Goal: Task Accomplishment & Management: Complete application form

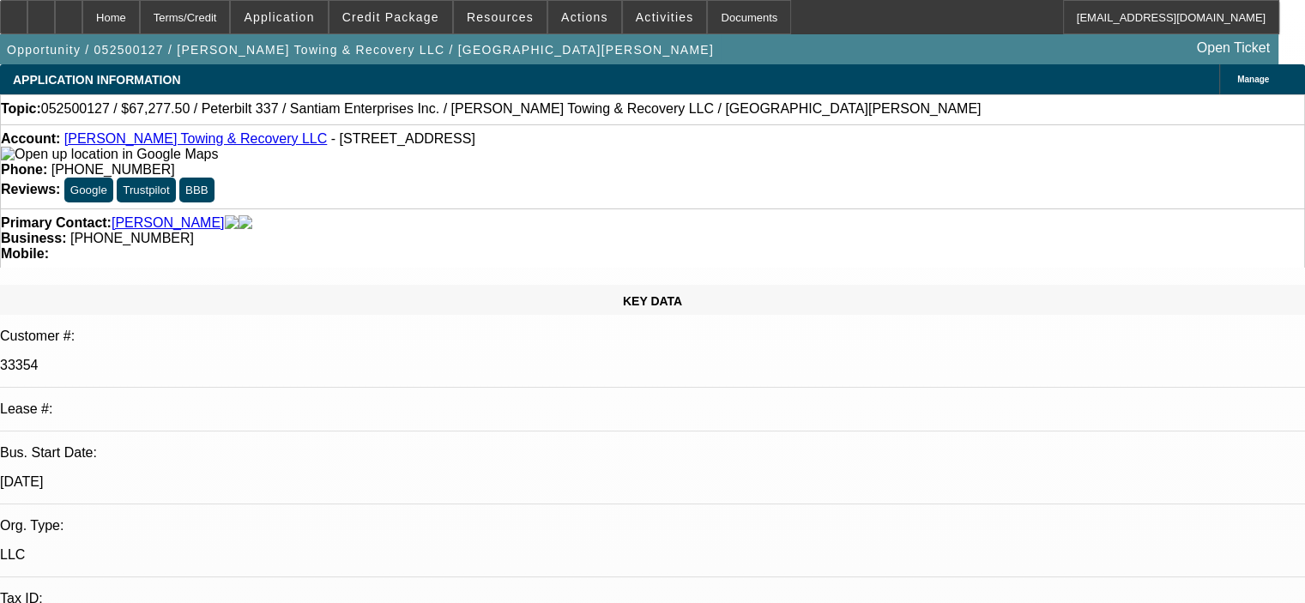
select select "0.15"
select select "2"
select select "0"
select select "6"
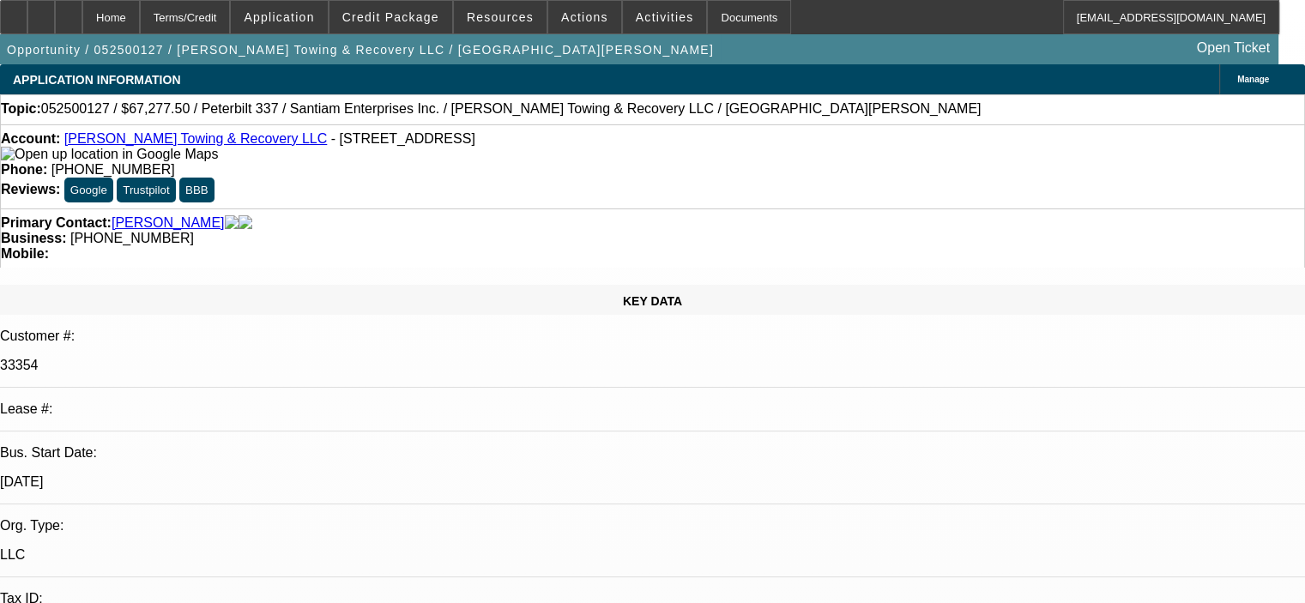
select select "0.15"
select select "2"
select select "0"
select select "6"
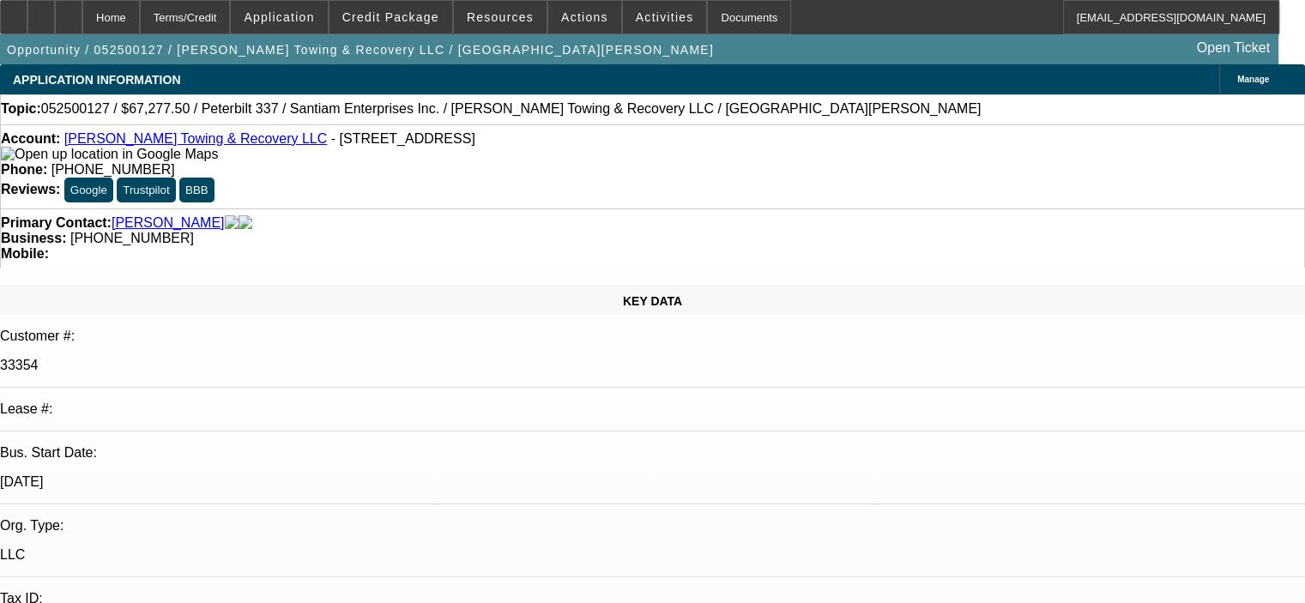
select select "0.15"
select select "2"
select select "0"
select select "6"
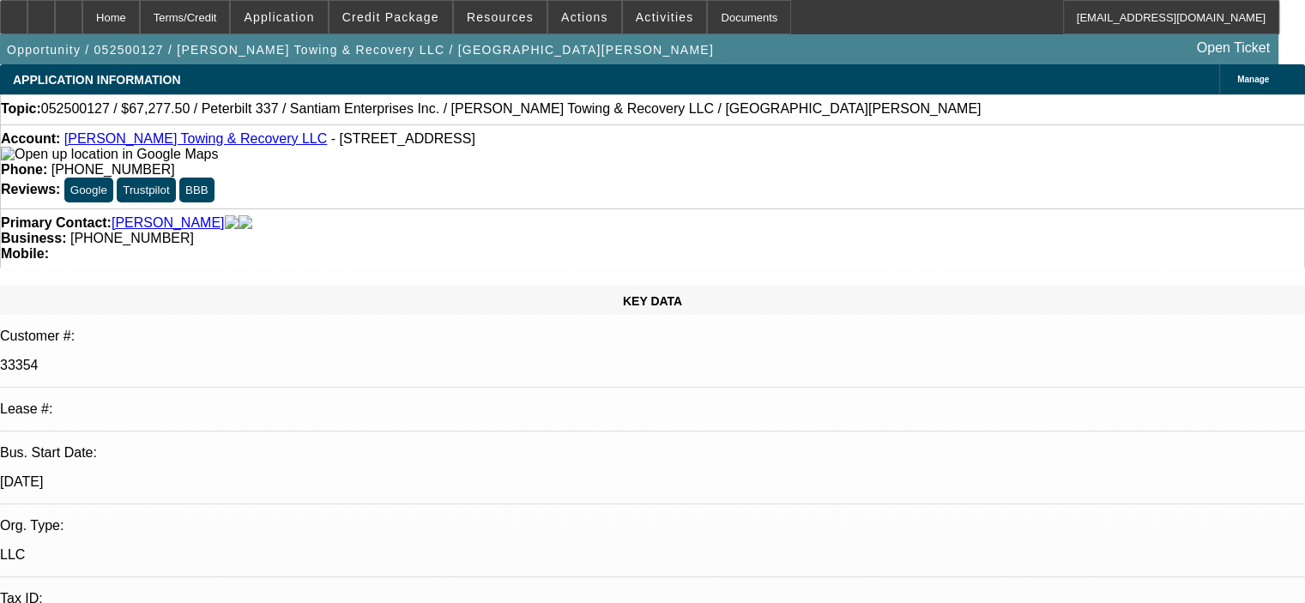
select select "0.15"
select select "2"
select select "0"
select select "6"
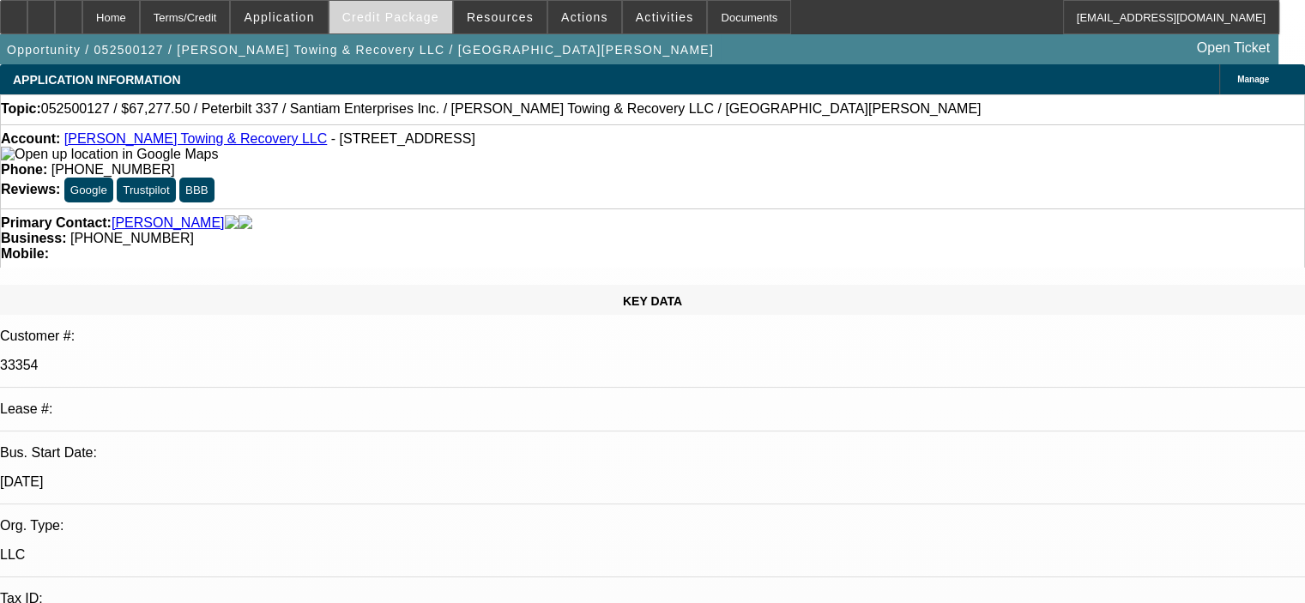
click at [412, 27] on span at bounding box center [391, 17] width 123 height 41
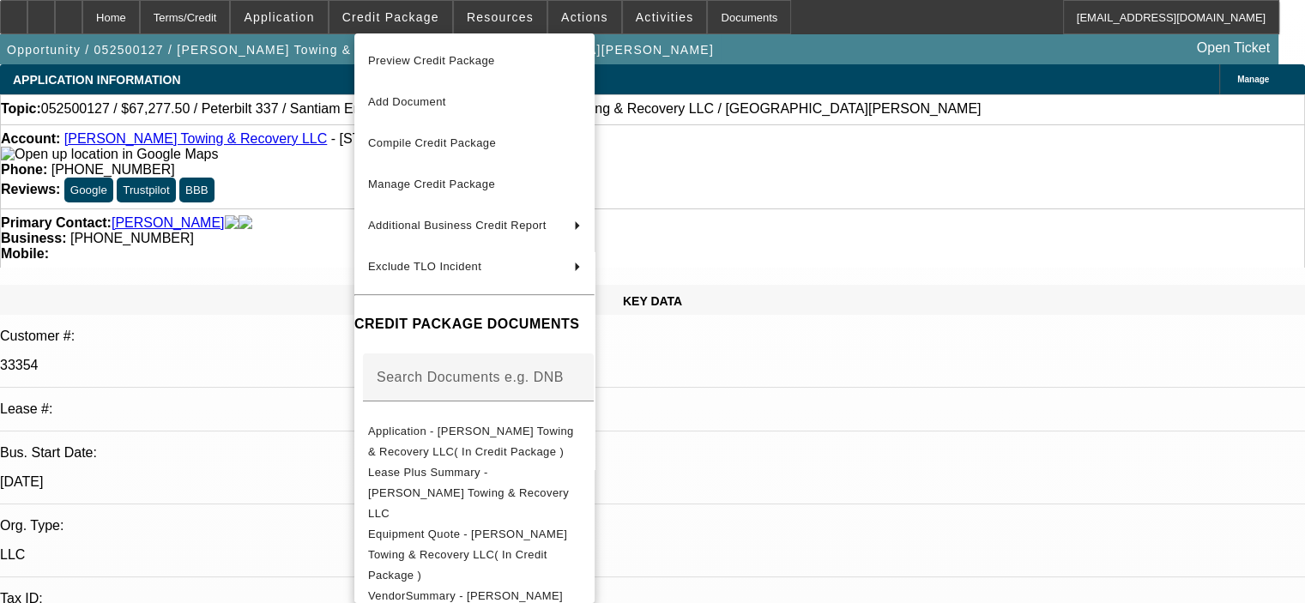
click at [1020, 548] on div at bounding box center [652, 301] width 1305 height 603
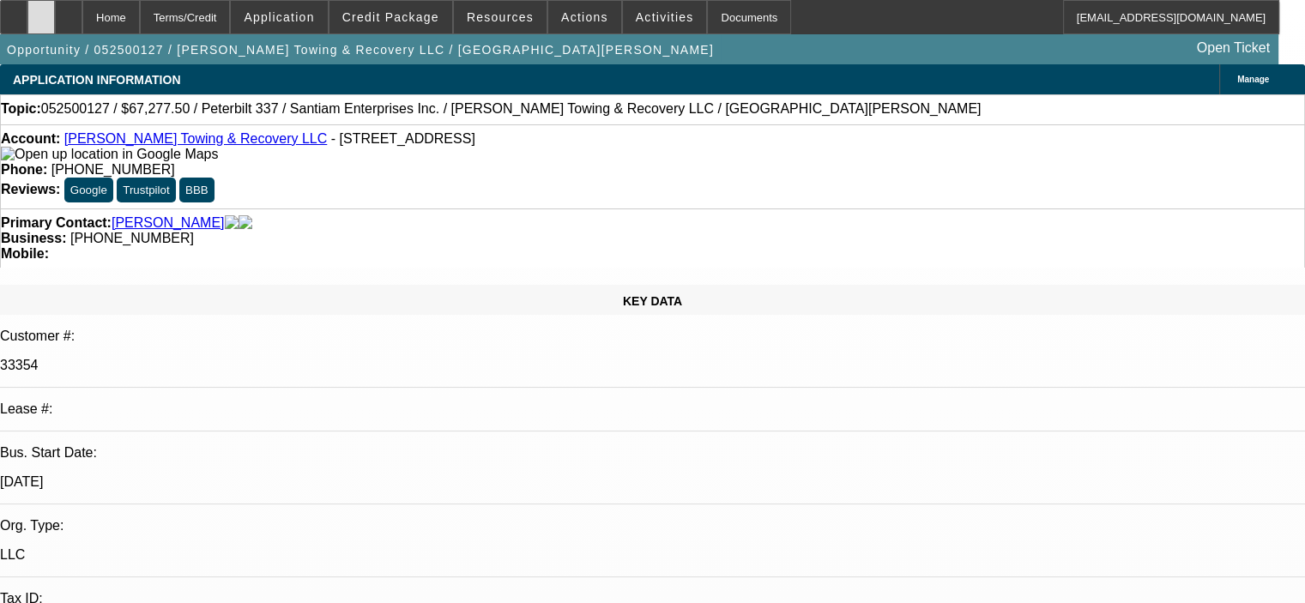
click at [41, 11] on icon at bounding box center [41, 11] width 0 height 0
click at [427, 21] on span "Credit Package" at bounding box center [390, 17] width 97 height 14
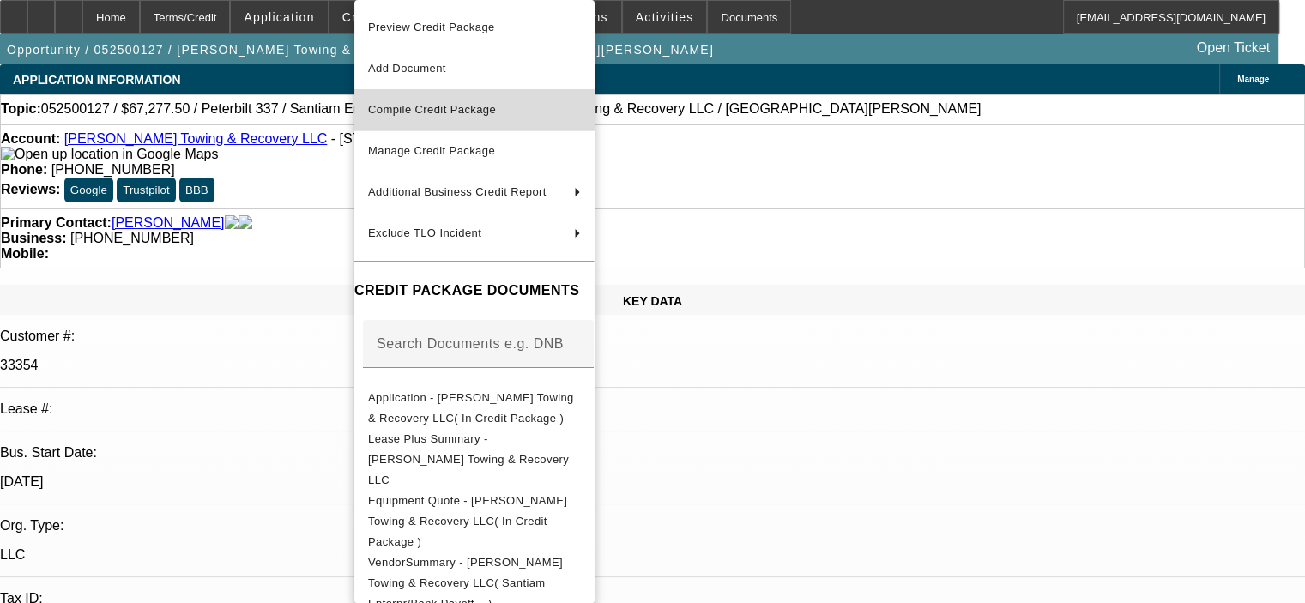
click at [451, 106] on span "Compile Credit Package" at bounding box center [432, 109] width 128 height 13
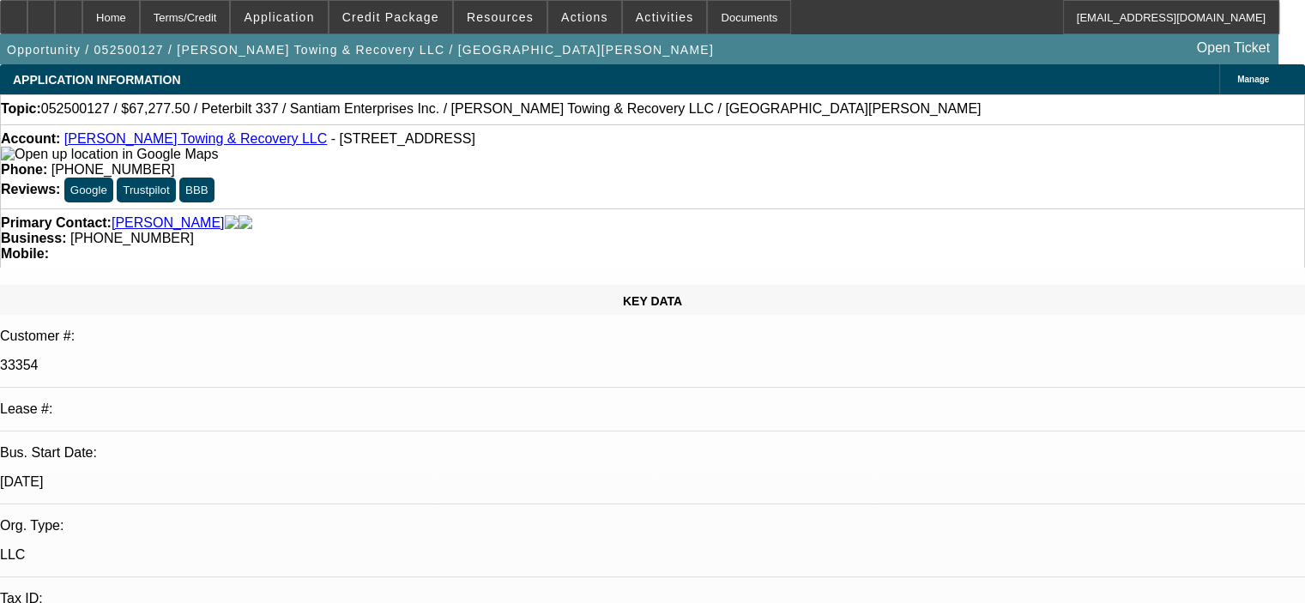
select select "0.15"
select select "2"
select select "0"
select select "6"
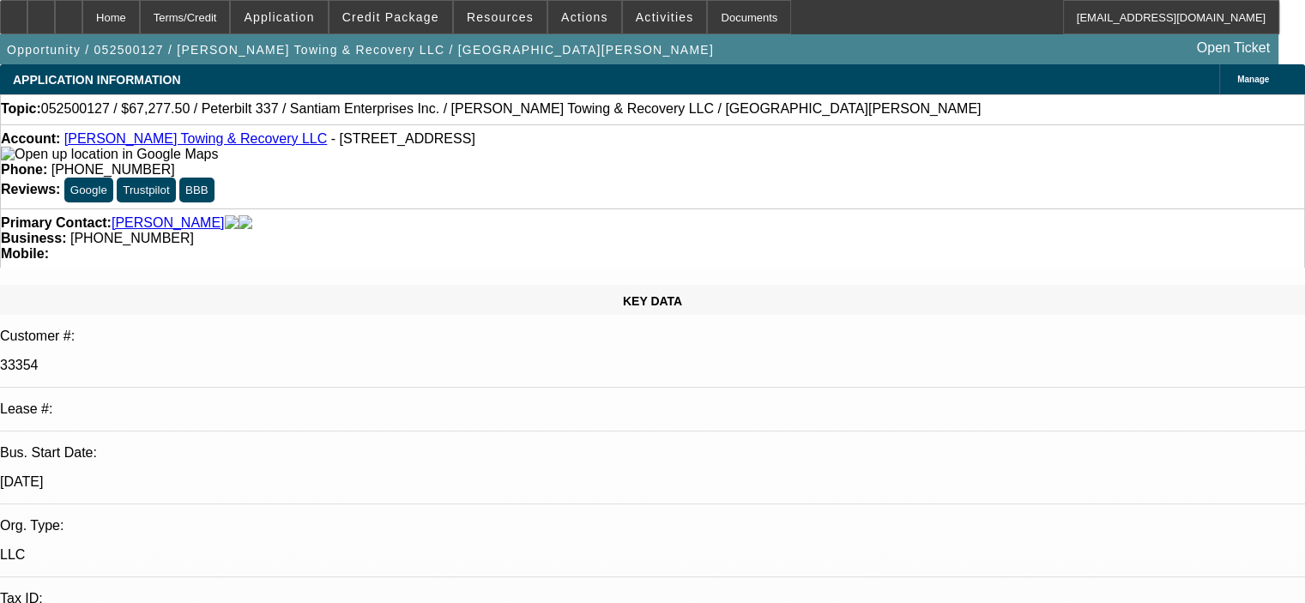
select select "0.15"
select select "2"
select select "0"
select select "6"
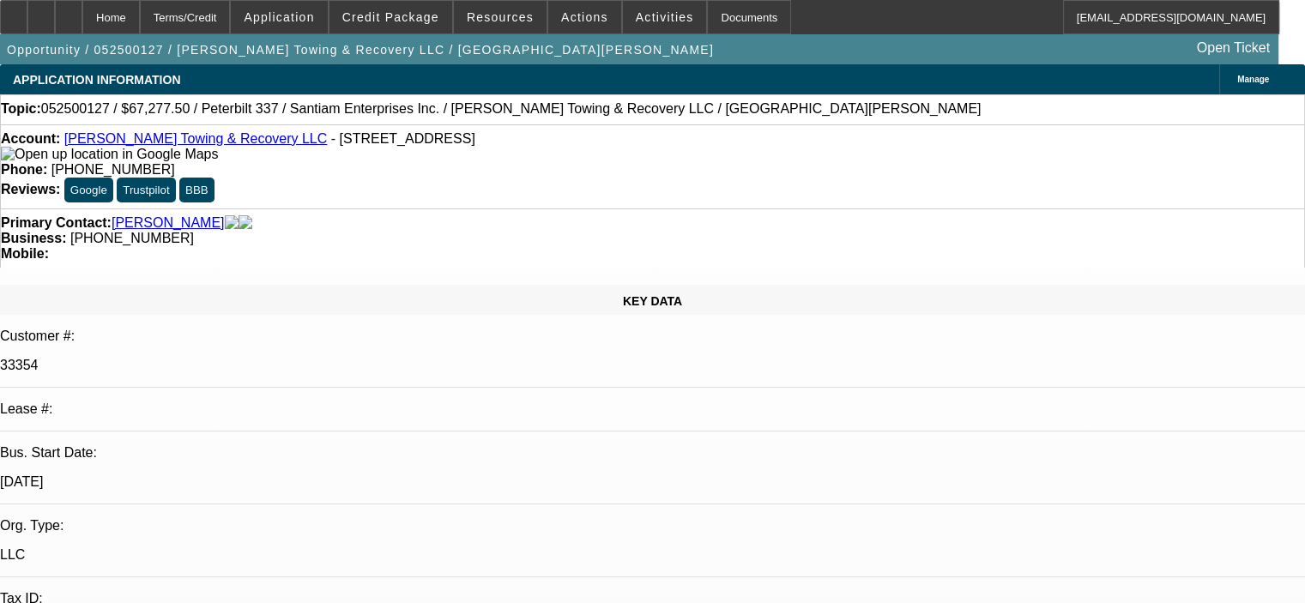
select select "0.15"
select select "2"
select select "0"
select select "6"
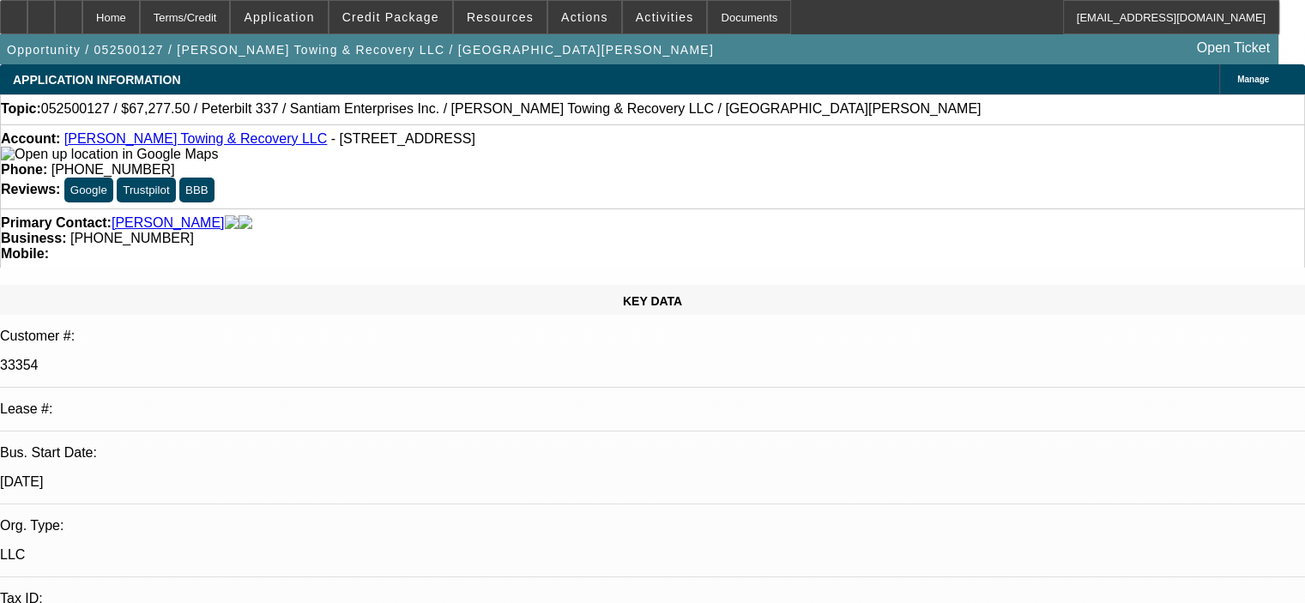
select select "0.15"
select select "2"
select select "0"
select select "6"
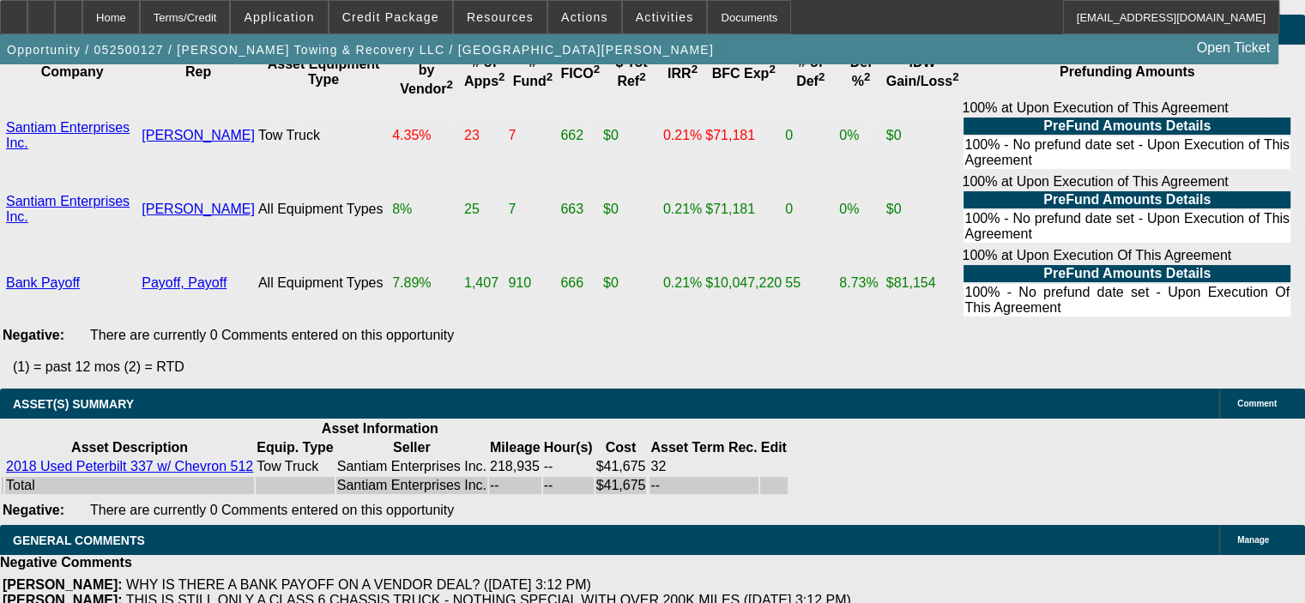
scroll to position [3777, 0]
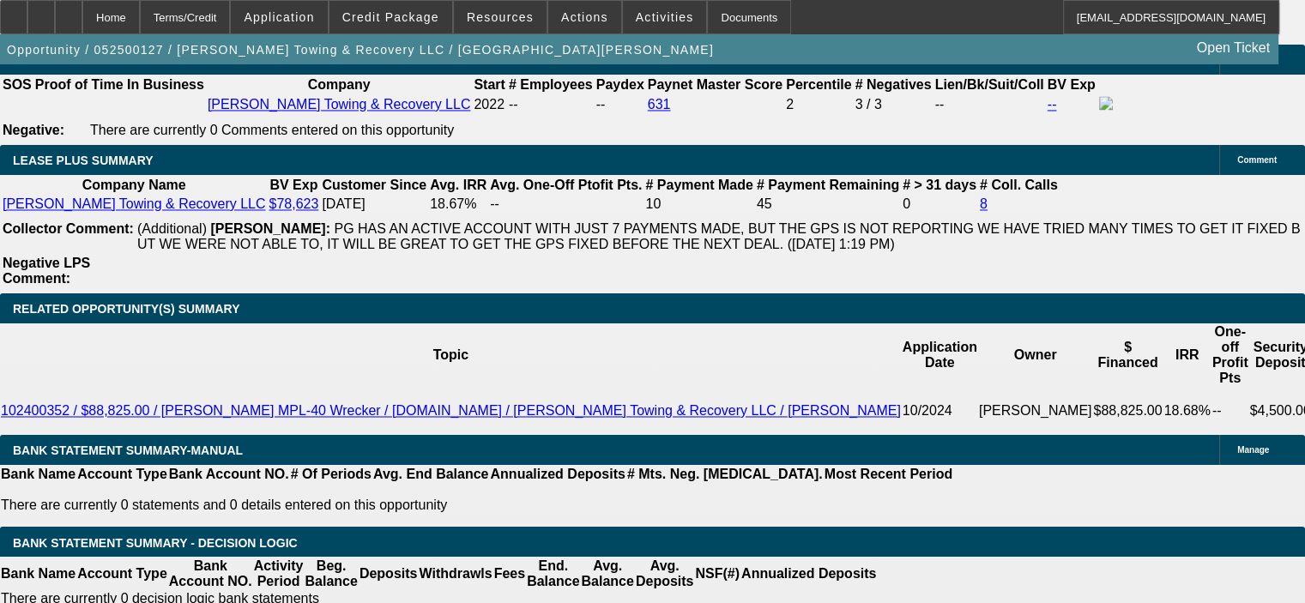
scroll to position [2747, 0]
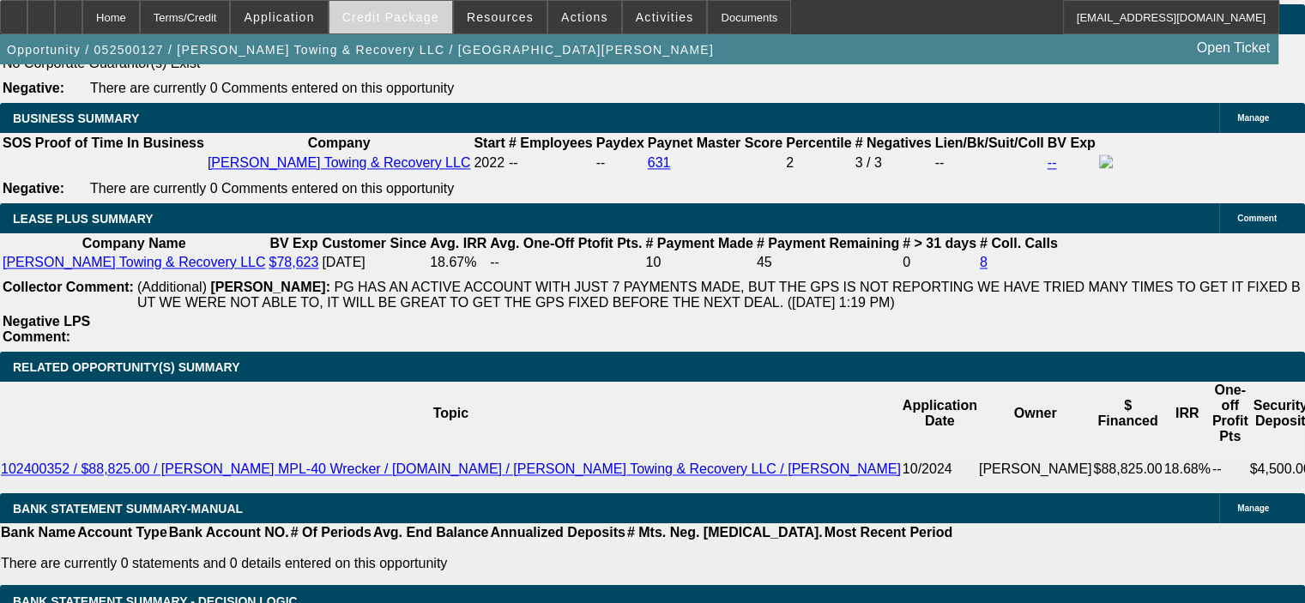
click at [394, 15] on span "Credit Package" at bounding box center [390, 17] width 97 height 14
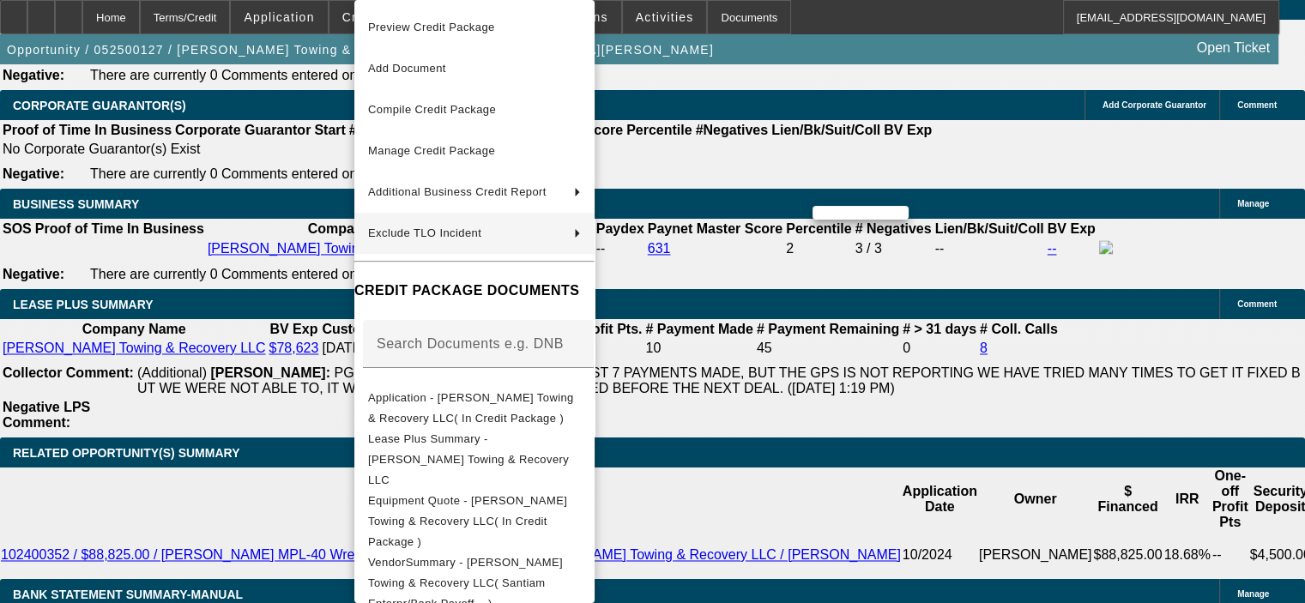
scroll to position [2661, 0]
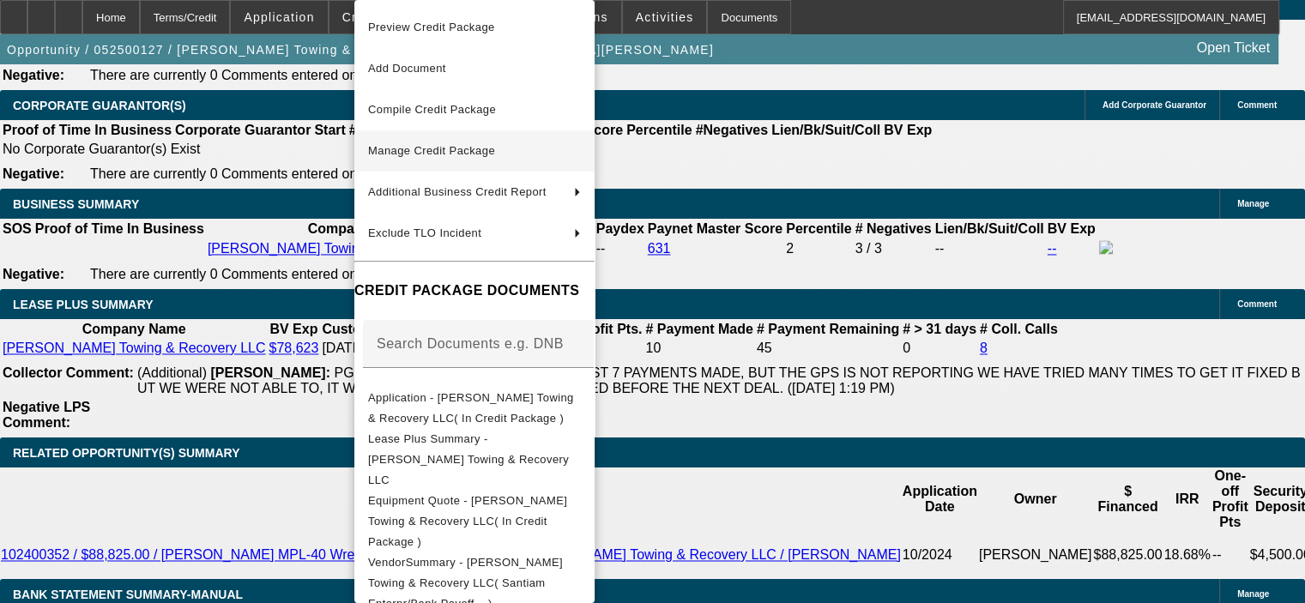
click at [461, 150] on span "Manage Credit Package" at bounding box center [431, 150] width 127 height 13
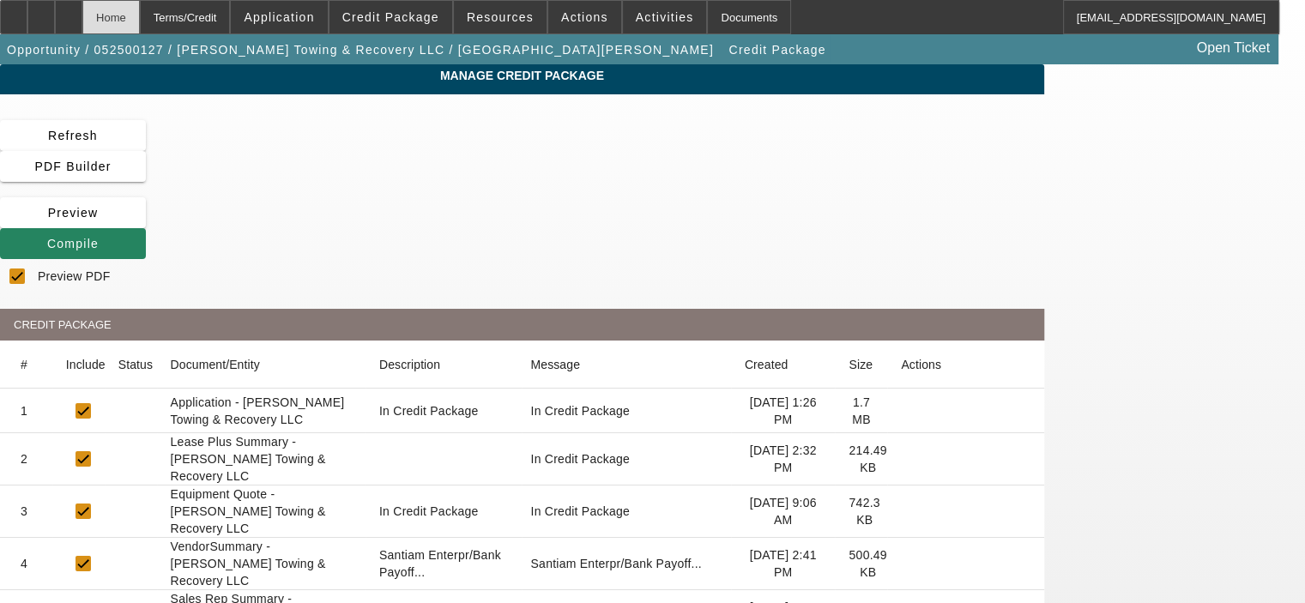
click at [140, 16] on div "Home" at bounding box center [111, 17] width 58 height 34
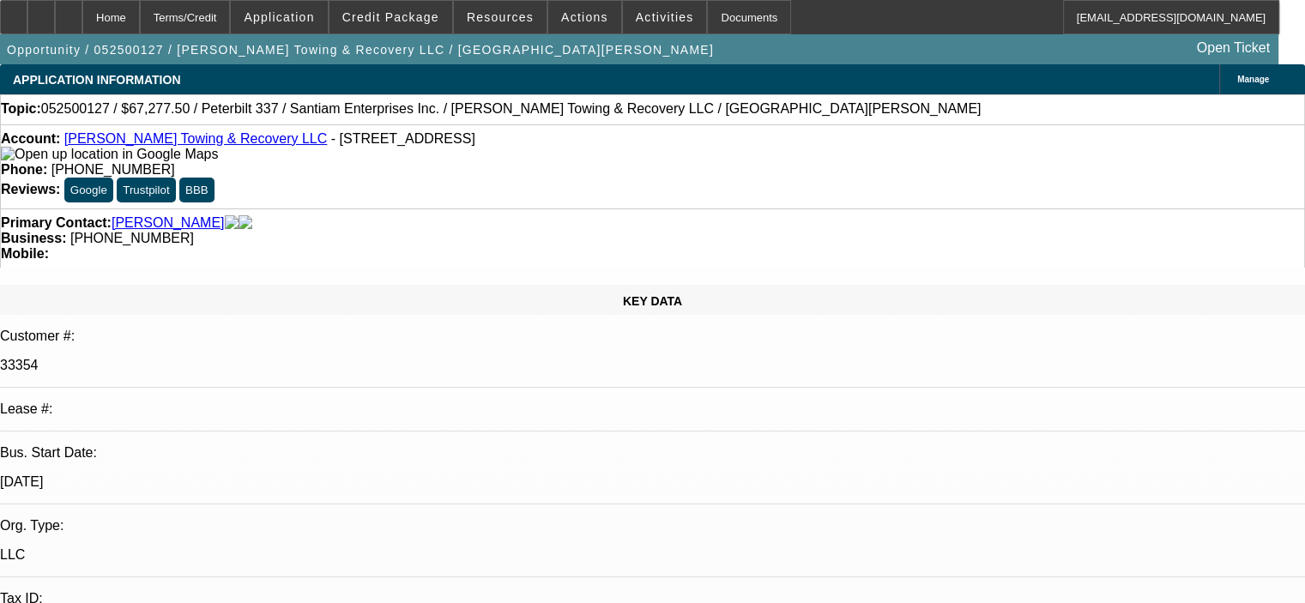
select select "0.15"
select select "2"
select select "0"
select select "6"
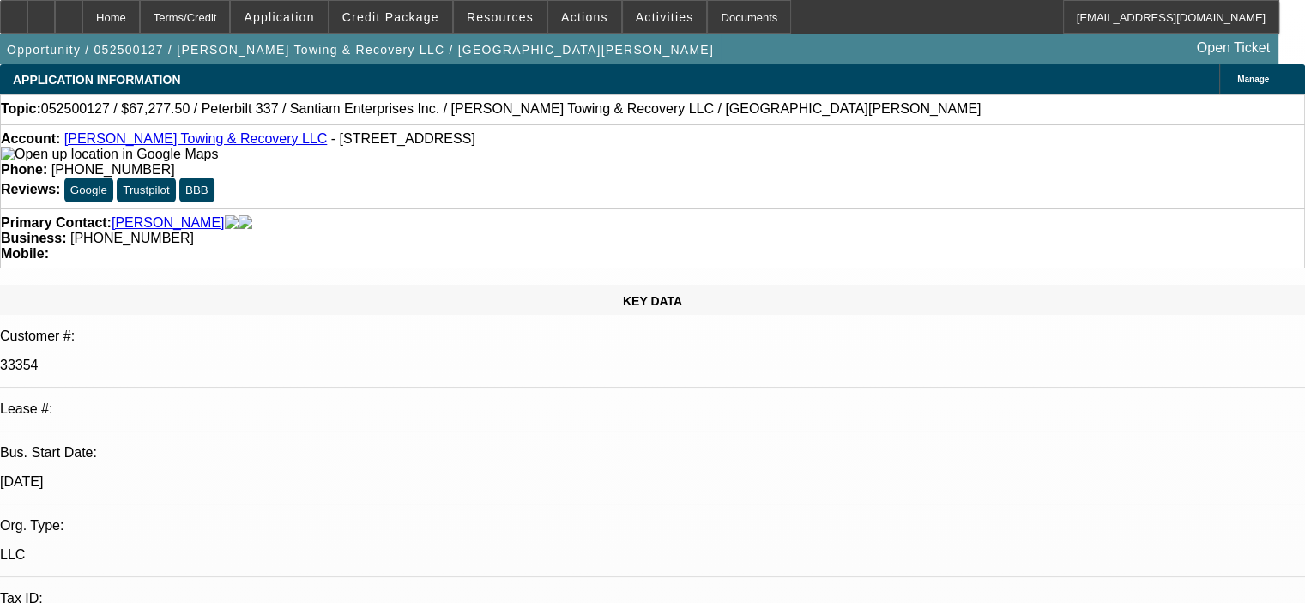
select select "0.15"
select select "2"
select select "0"
select select "6"
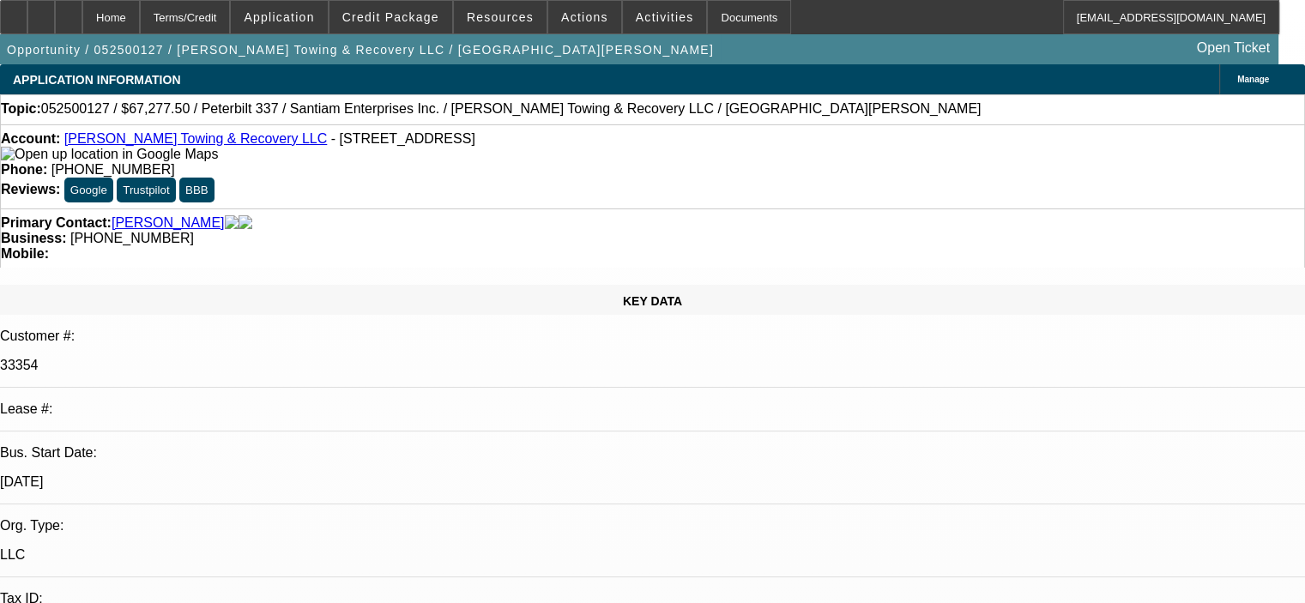
select select "0.15"
select select "2"
select select "0"
select select "6"
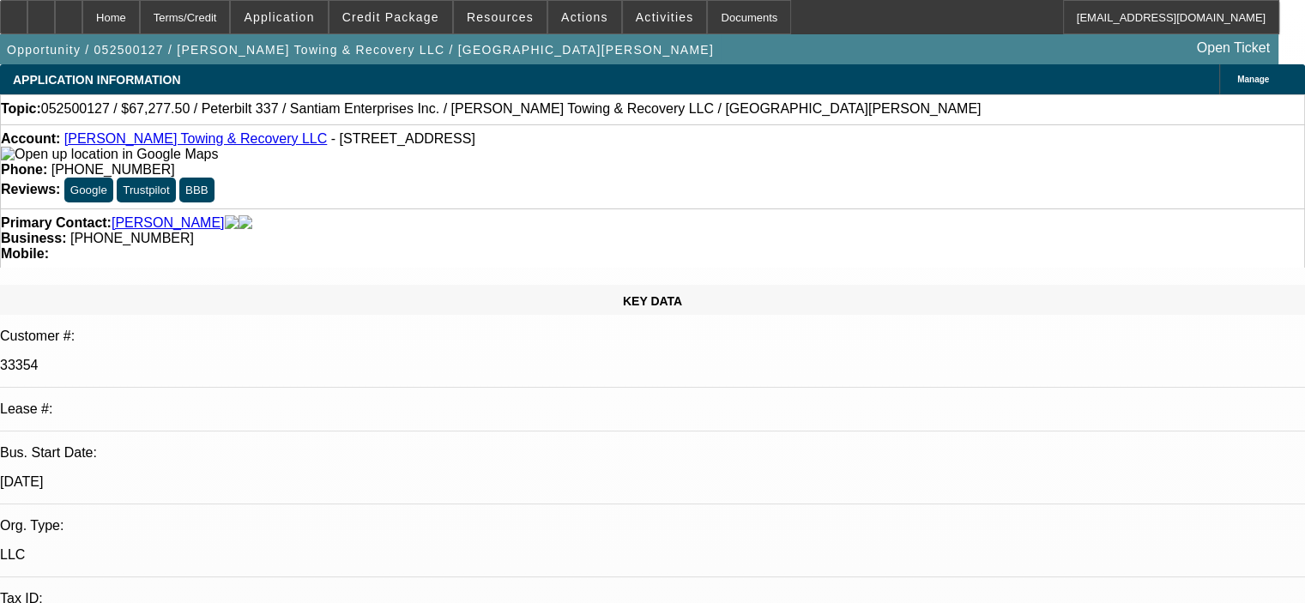
select select "0.15"
select select "2"
select select "0"
select select "6"
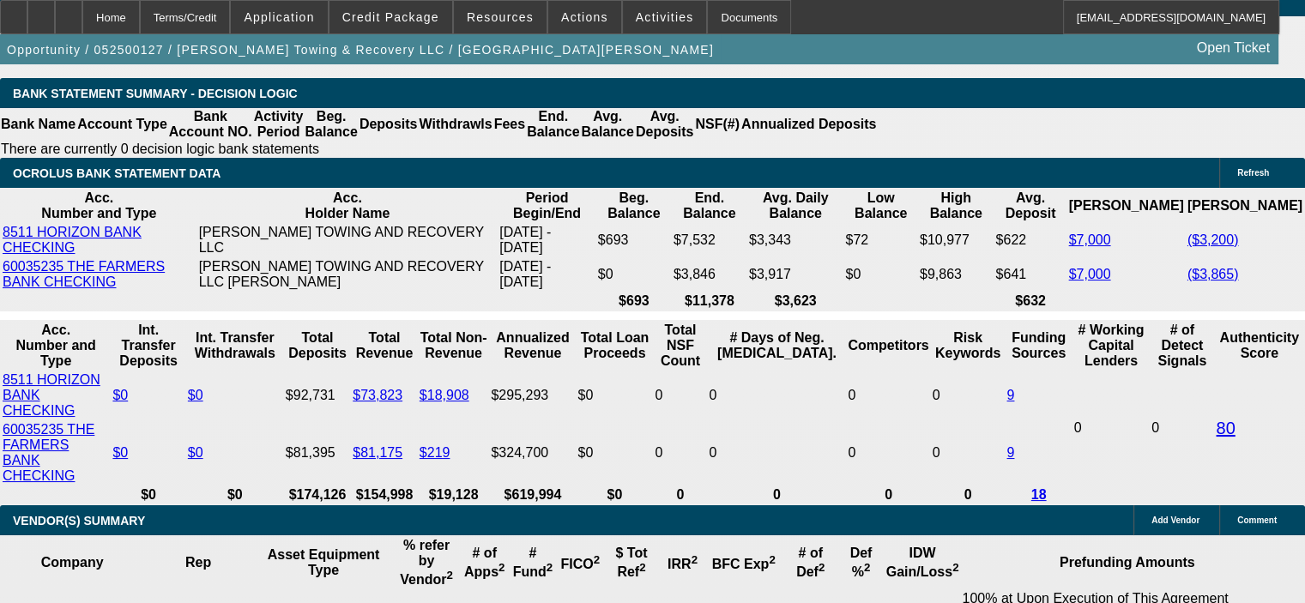
scroll to position [3213, 0]
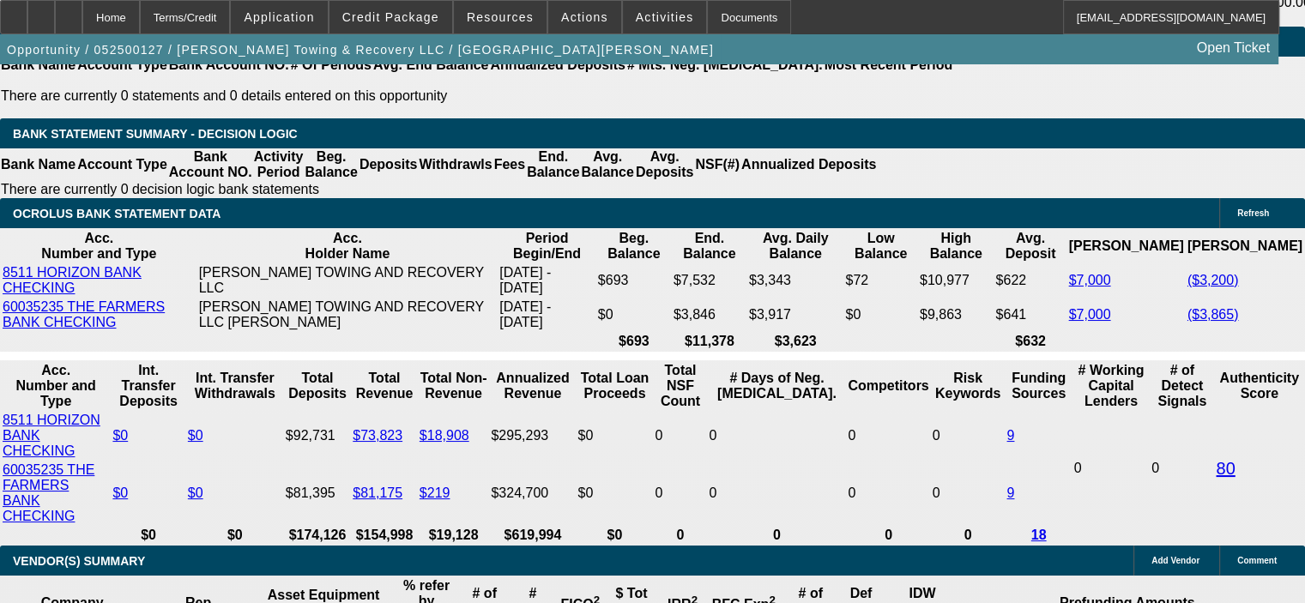
select select "0.15"
select select "2"
select select "0"
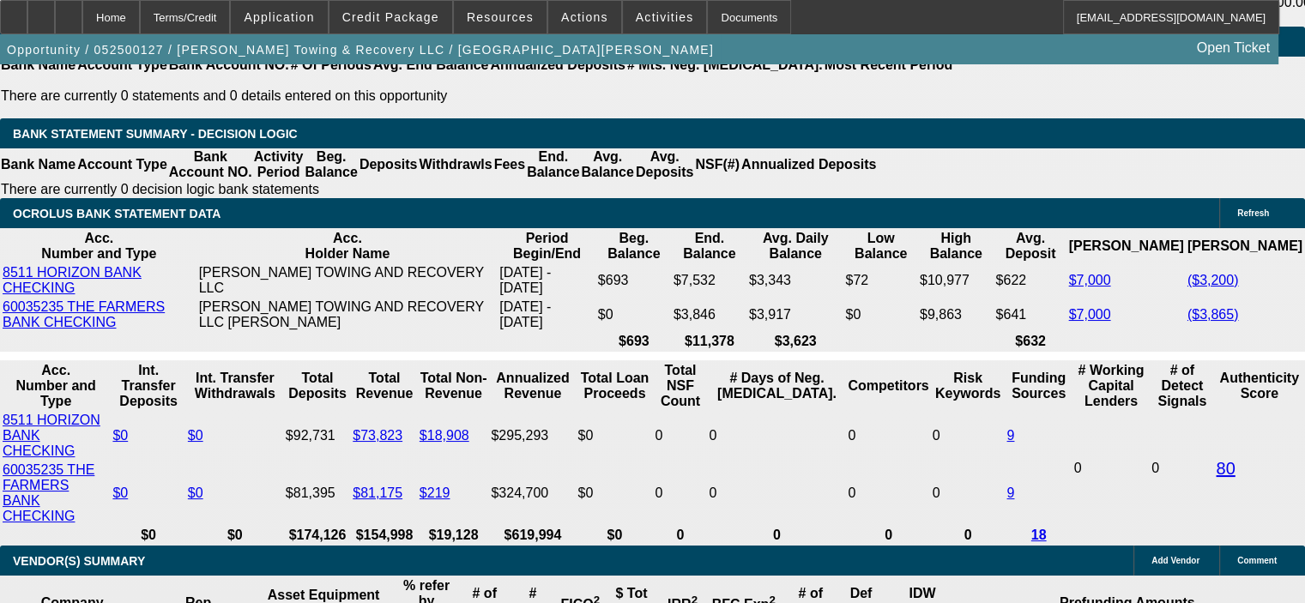
select select "6"
select select "0.15"
select select "2"
select select "0"
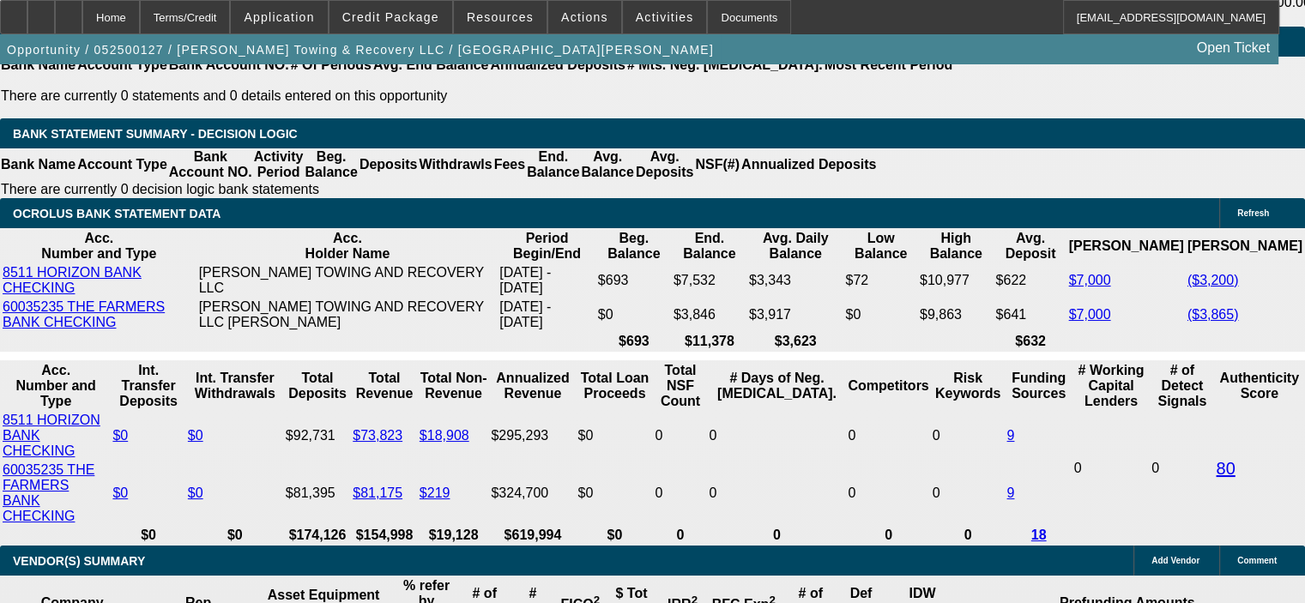
select select "6"
select select "0.15"
select select "2"
select select "0"
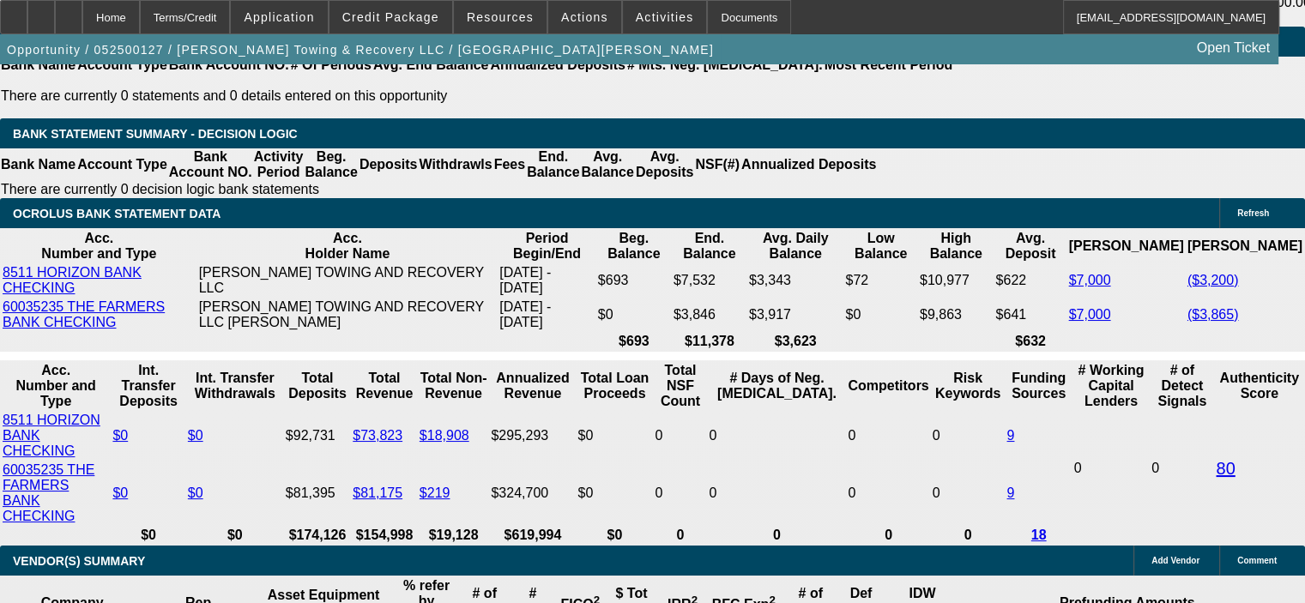
select select "6"
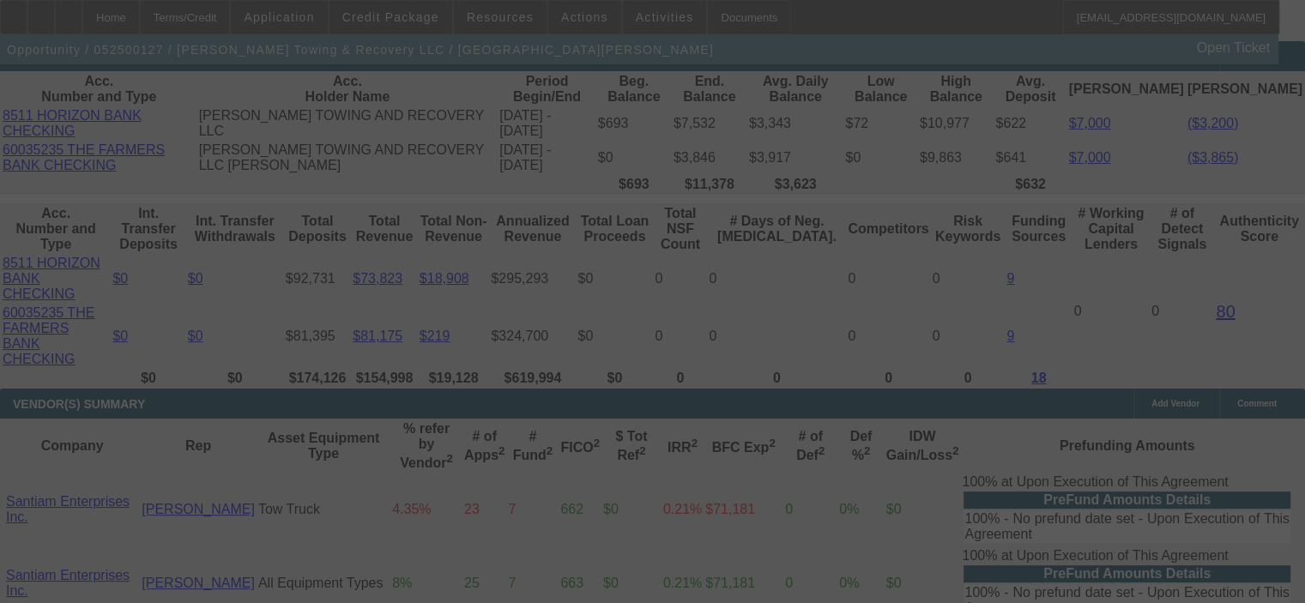
scroll to position [3385, 0]
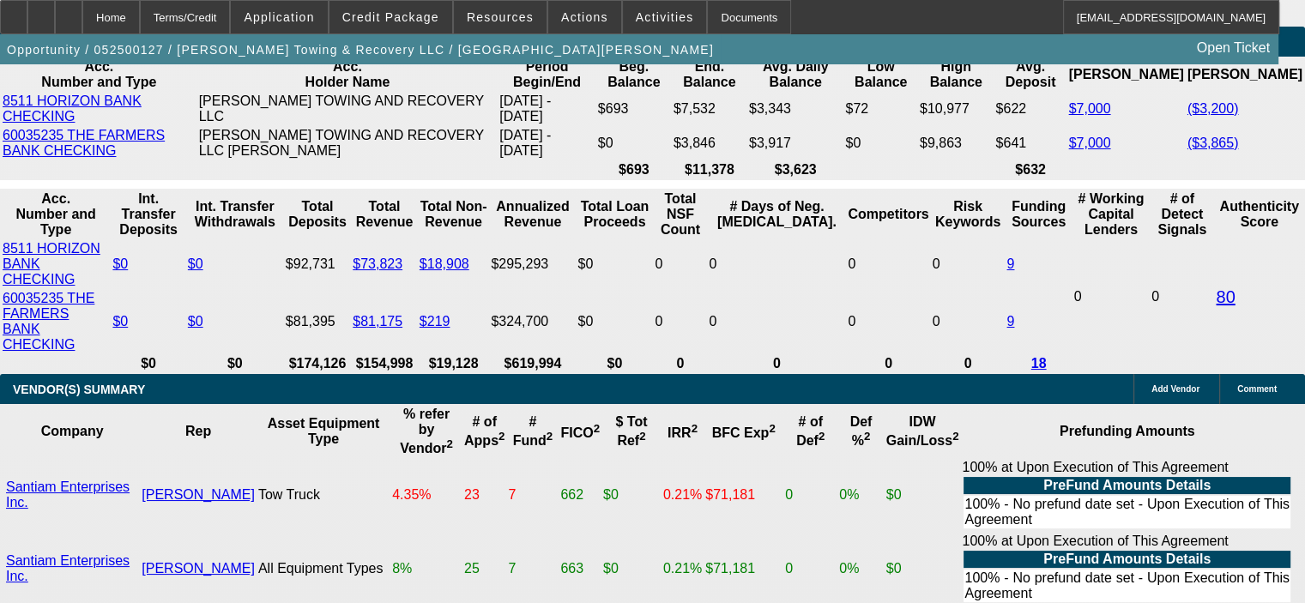
select select "0.15"
select select "2"
select select "0"
select select "6"
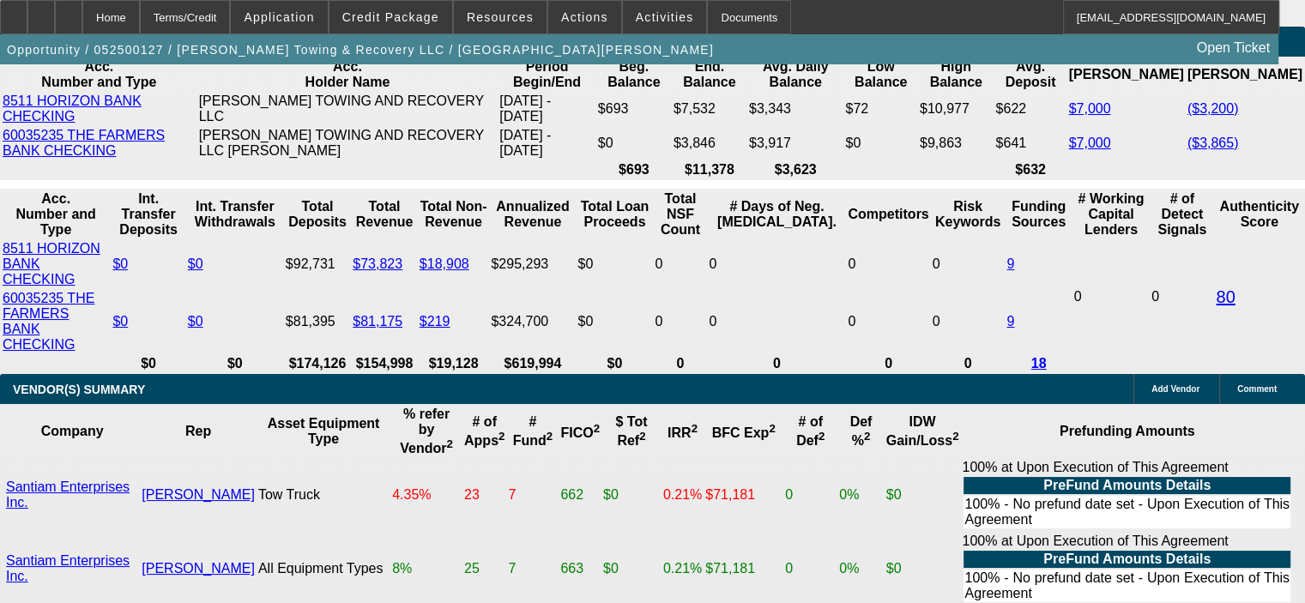
select select "0.15"
select select "2"
select select "0"
select select "6"
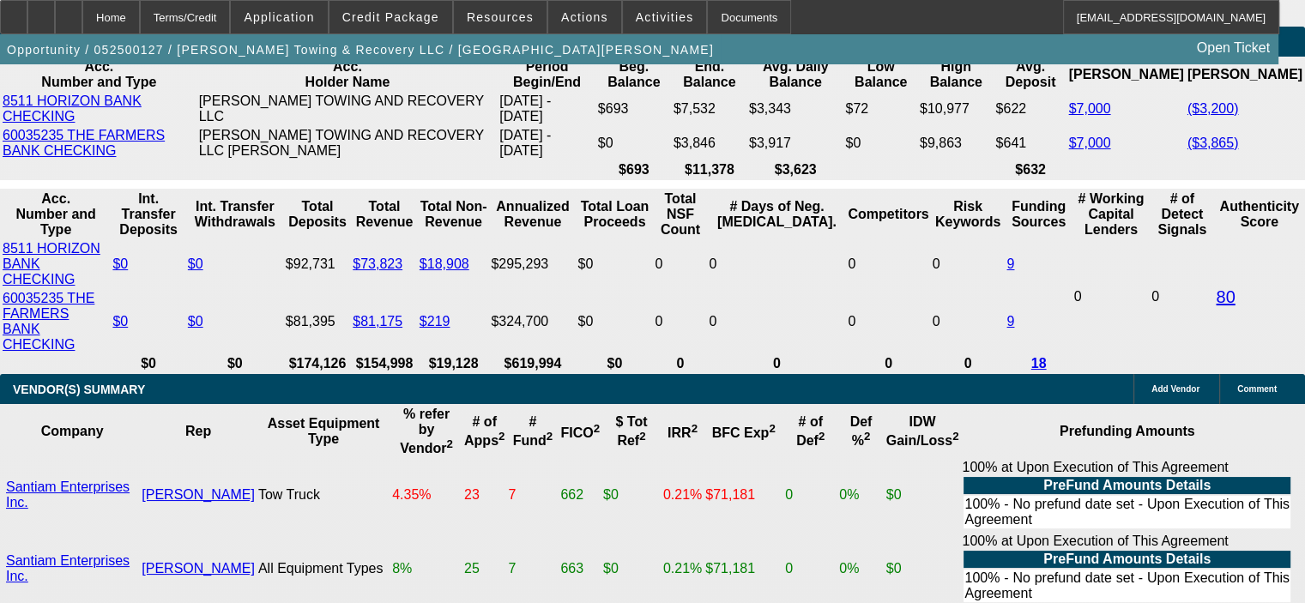
select select "0.15"
select select "2"
select select "0"
select select "6"
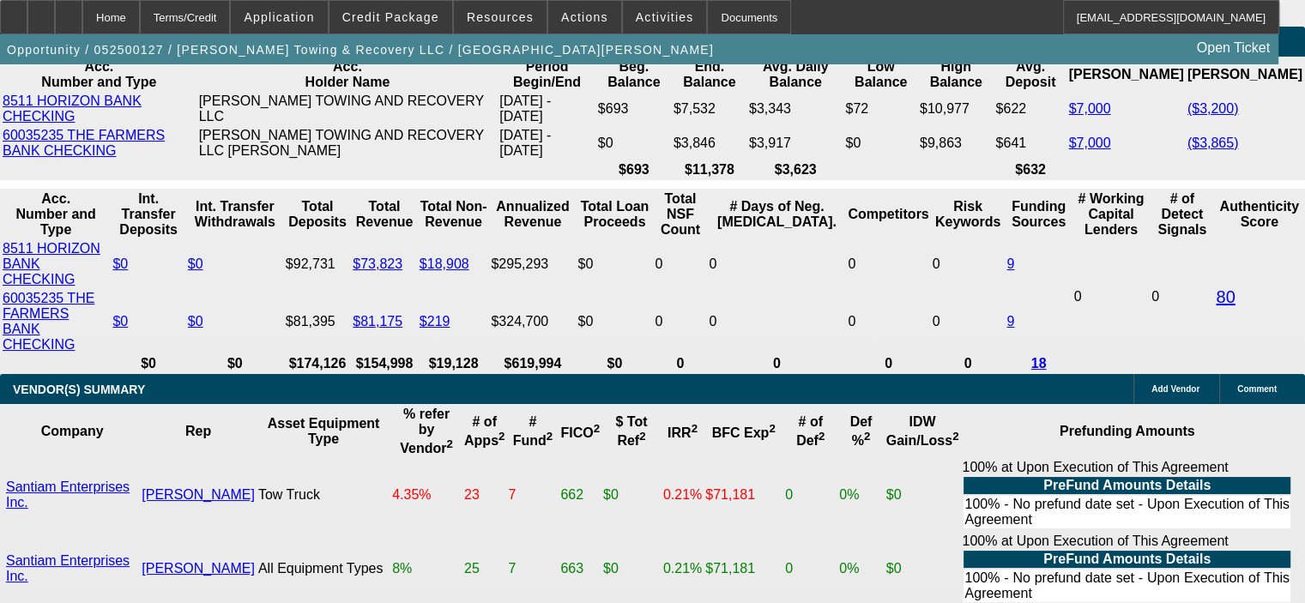
select select "0.15"
select select "2"
select select "0"
select select "6"
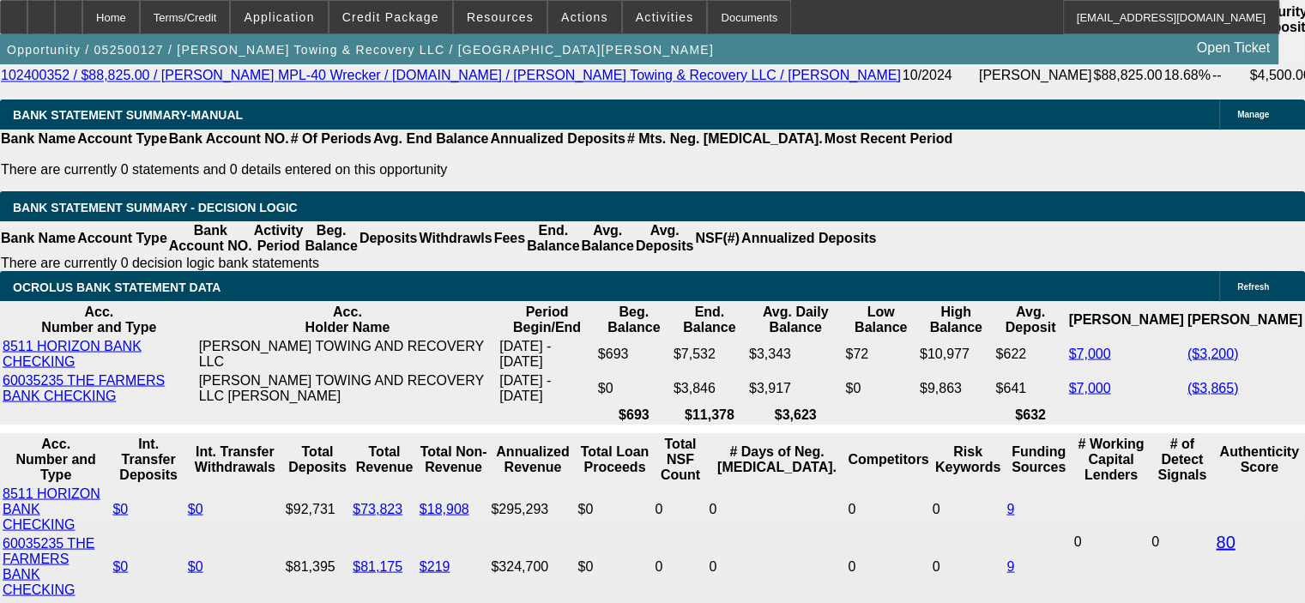
scroll to position [3107, 0]
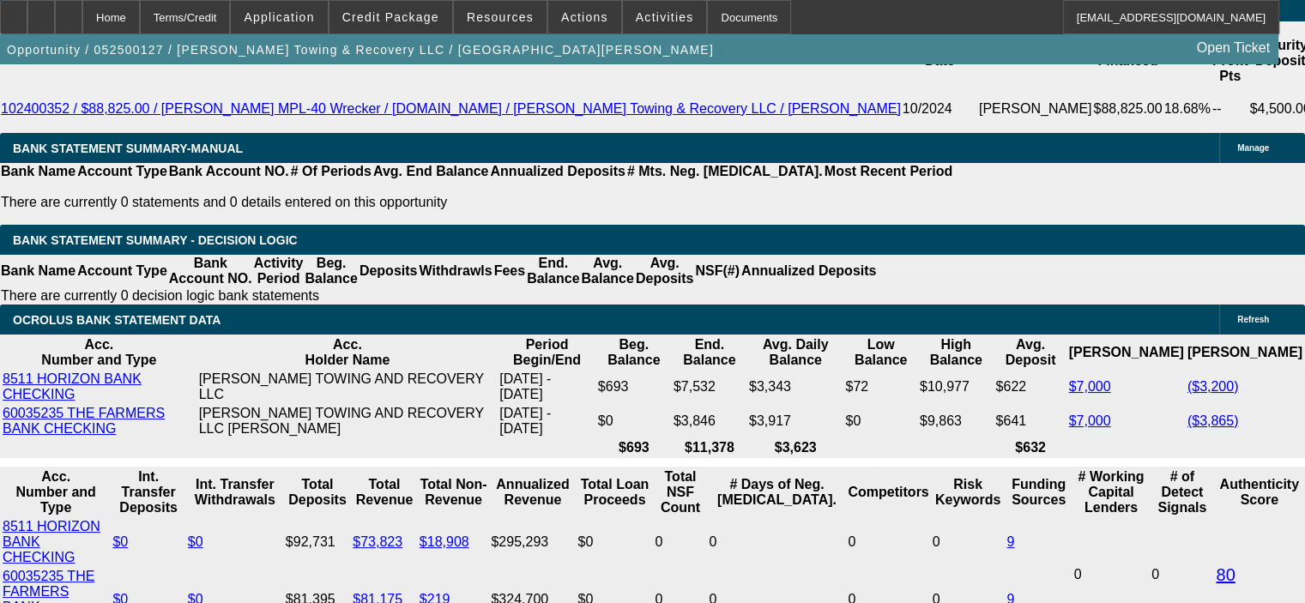
select select "0.15"
select select "2"
select select "0"
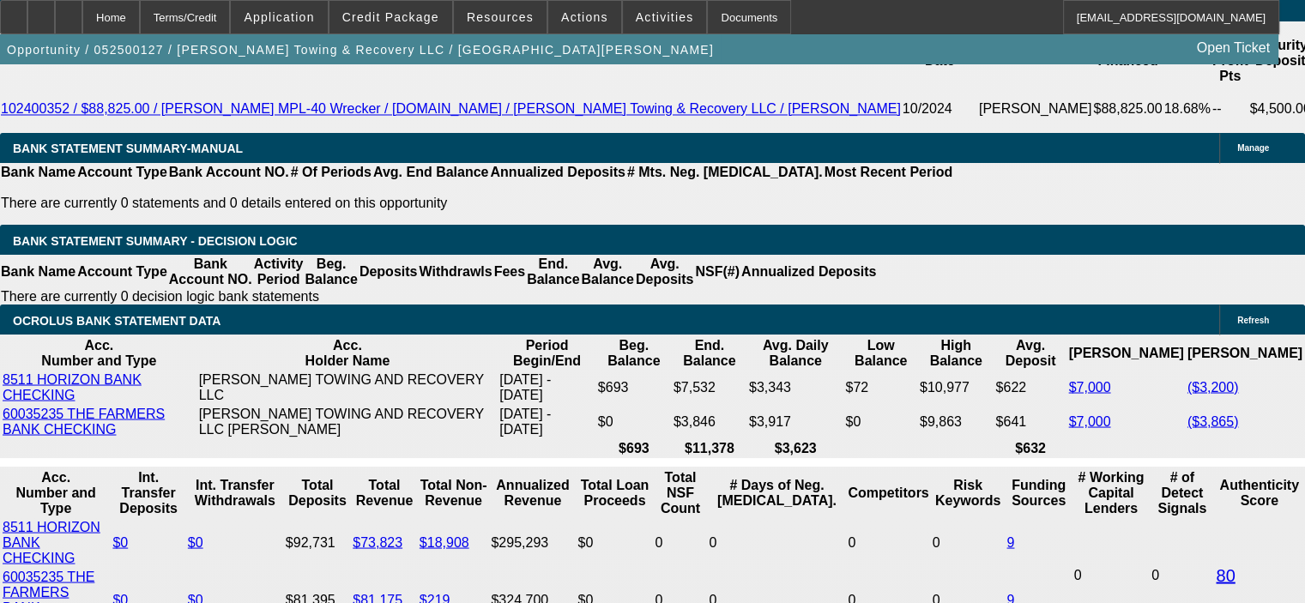
select select "6"
select select "0.15"
select select "2"
select select "0"
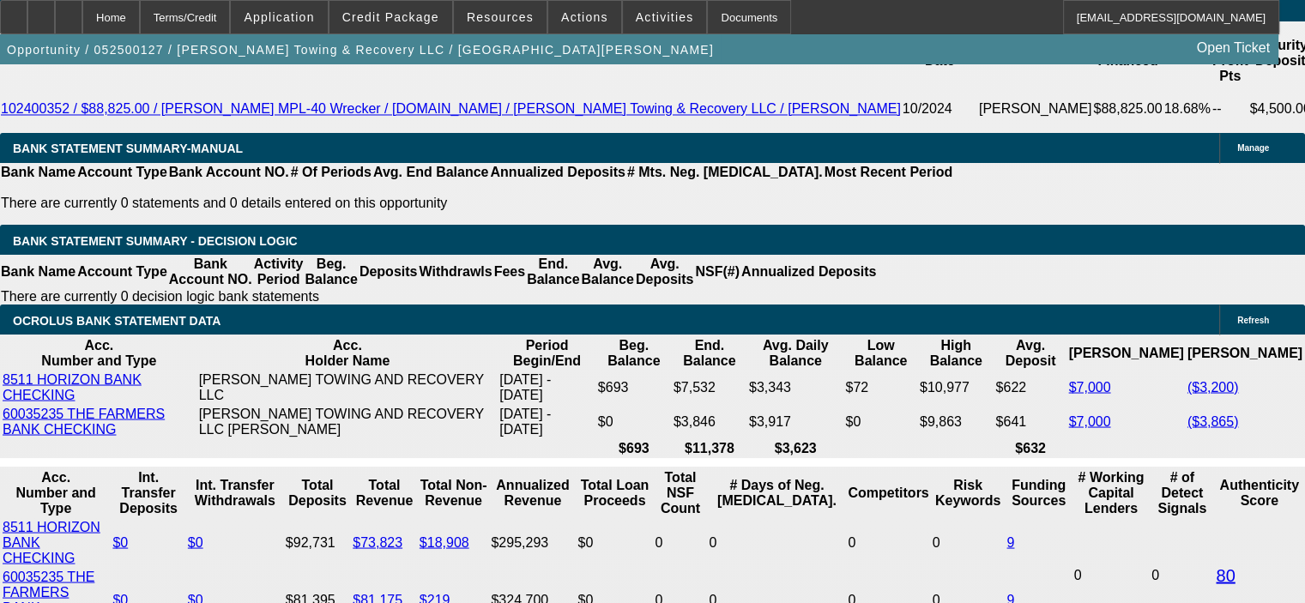
select select "6"
select select "0.15"
select select "2"
select select "0"
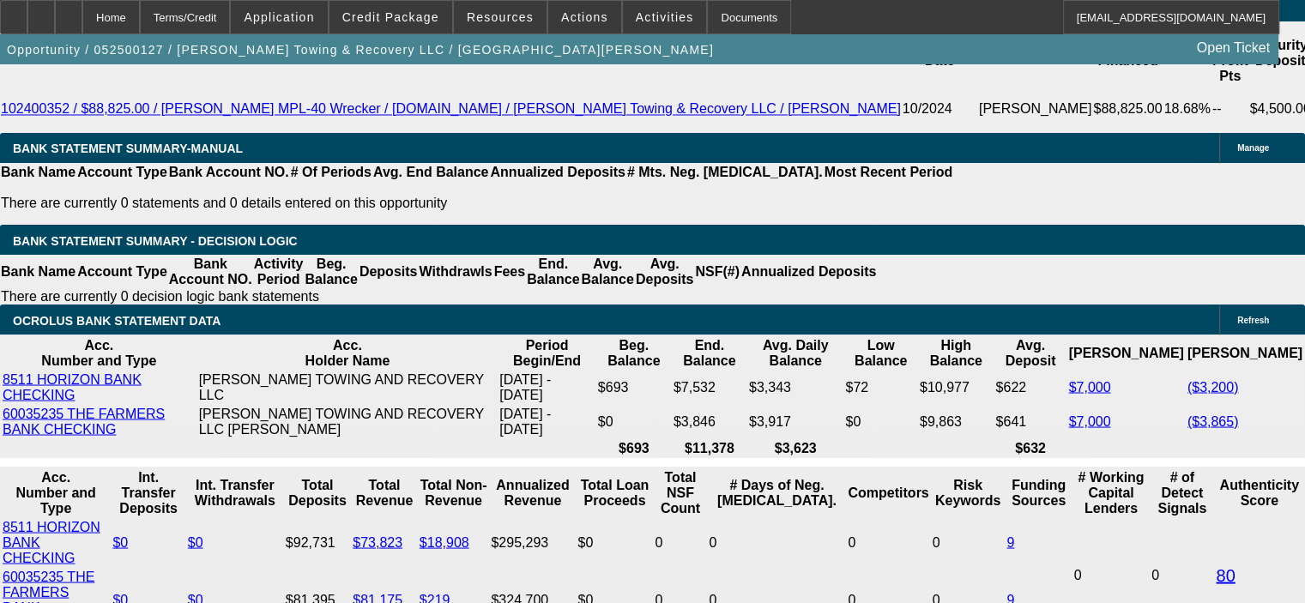
select select "6"
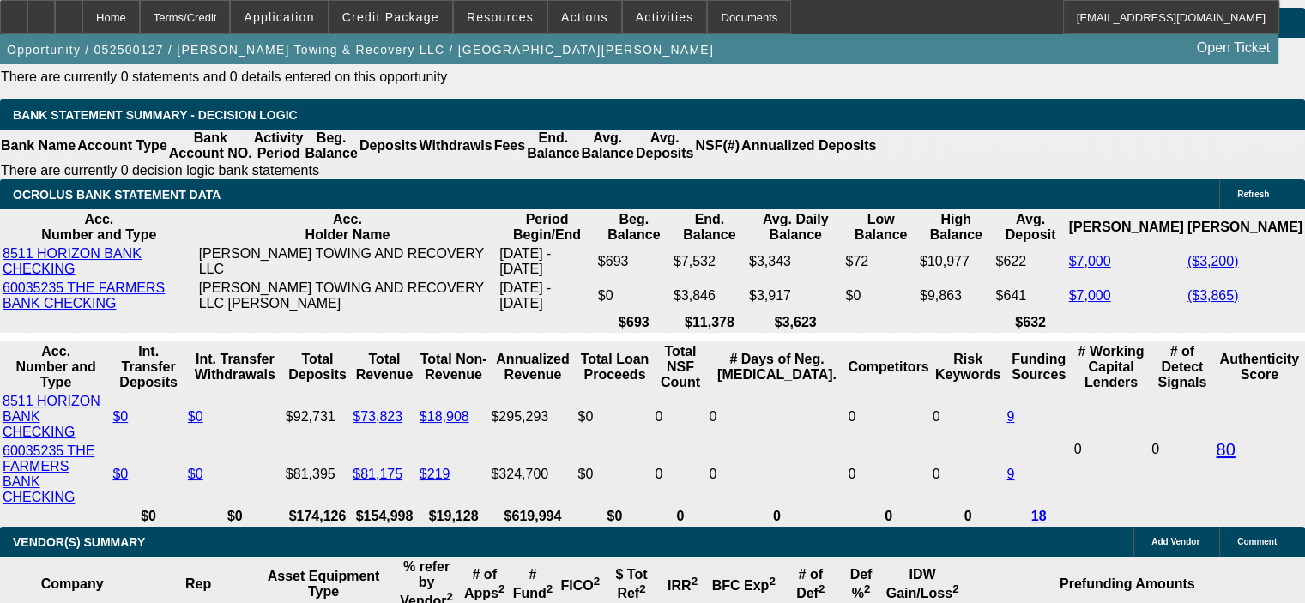
scroll to position [3193, 0]
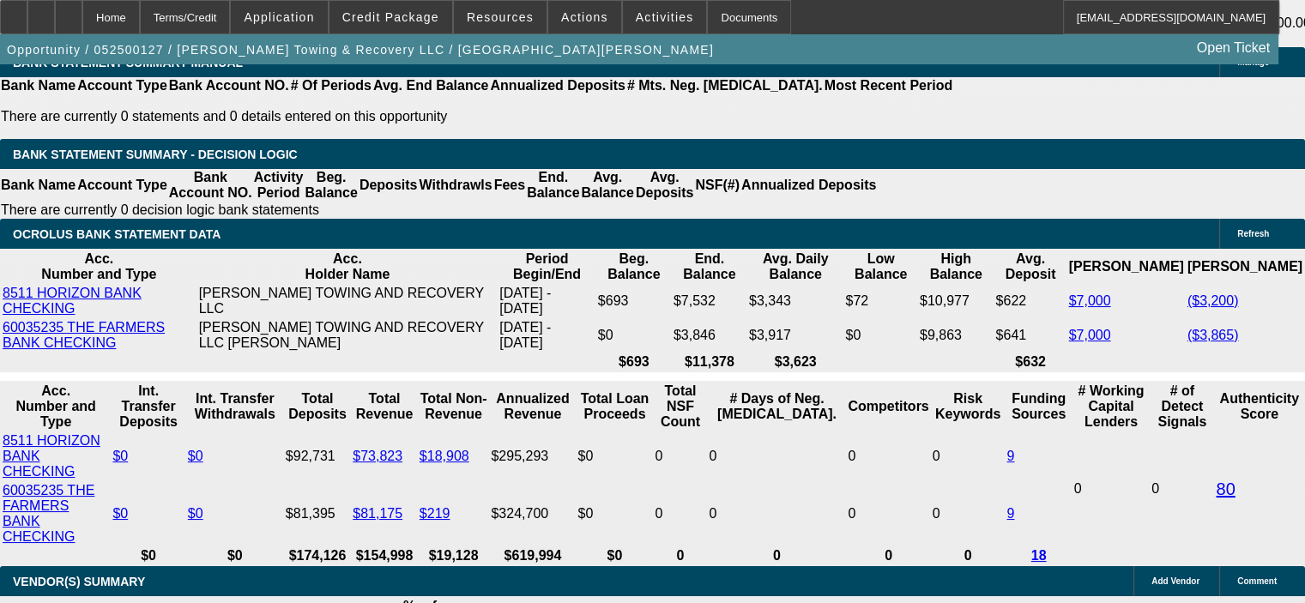
select select "0.15"
select select "2"
select select "0"
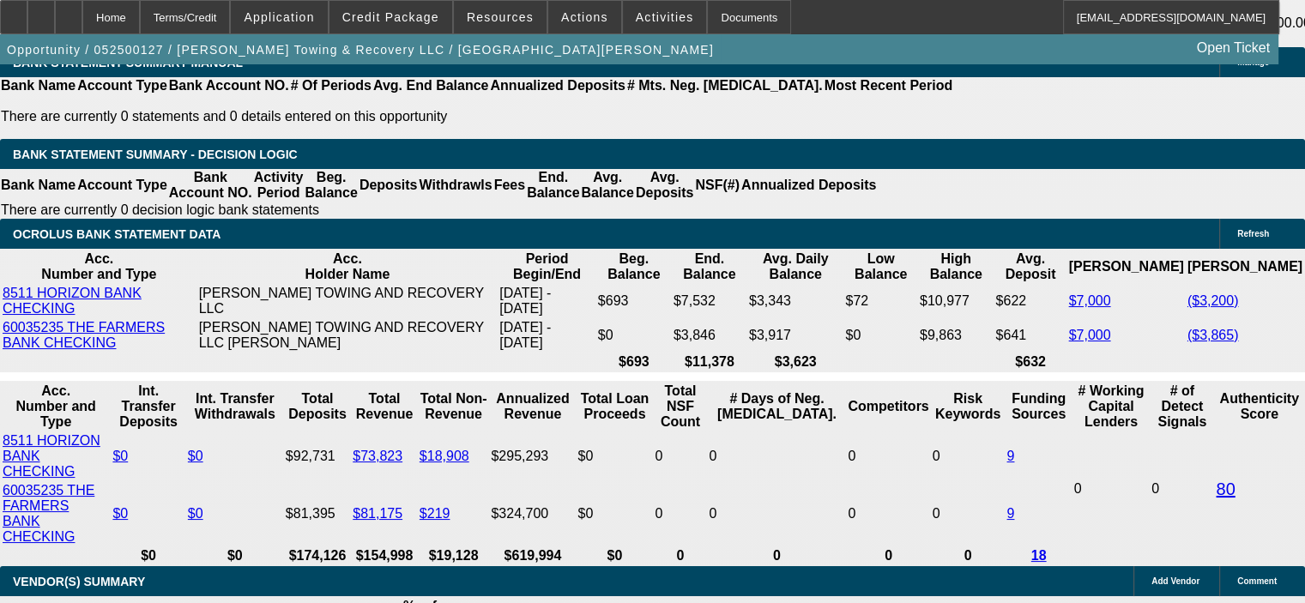
select select "6"
select select "0.15"
select select "2"
select select "0"
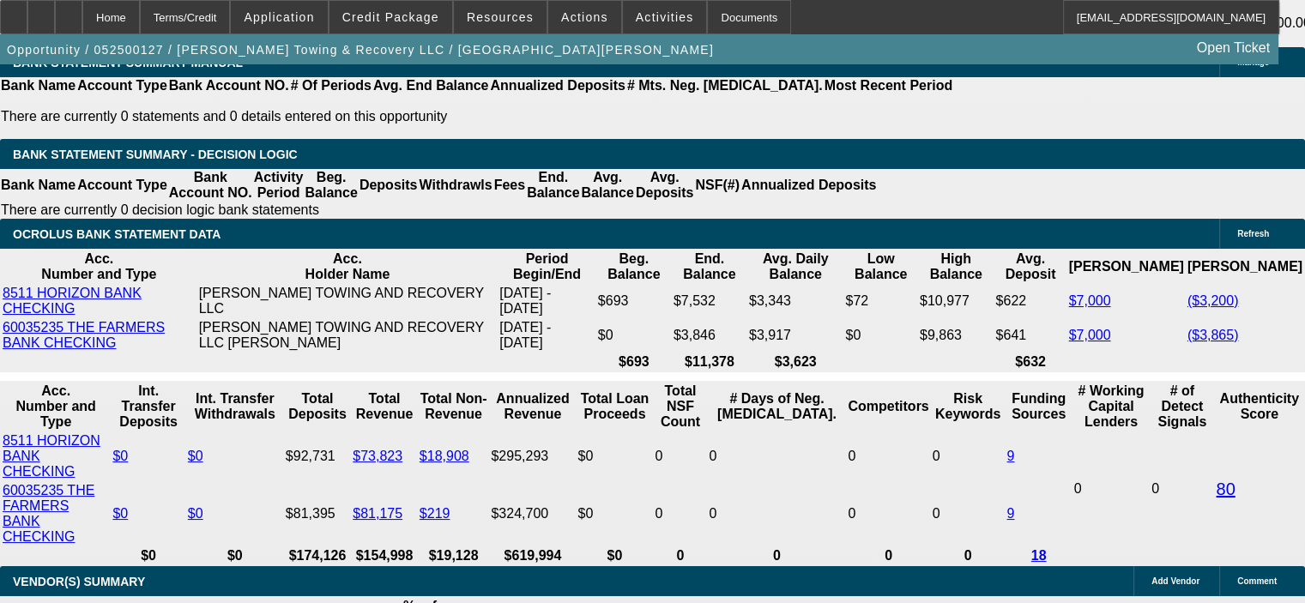
select select "6"
select select "0.15"
select select "2"
select select "0"
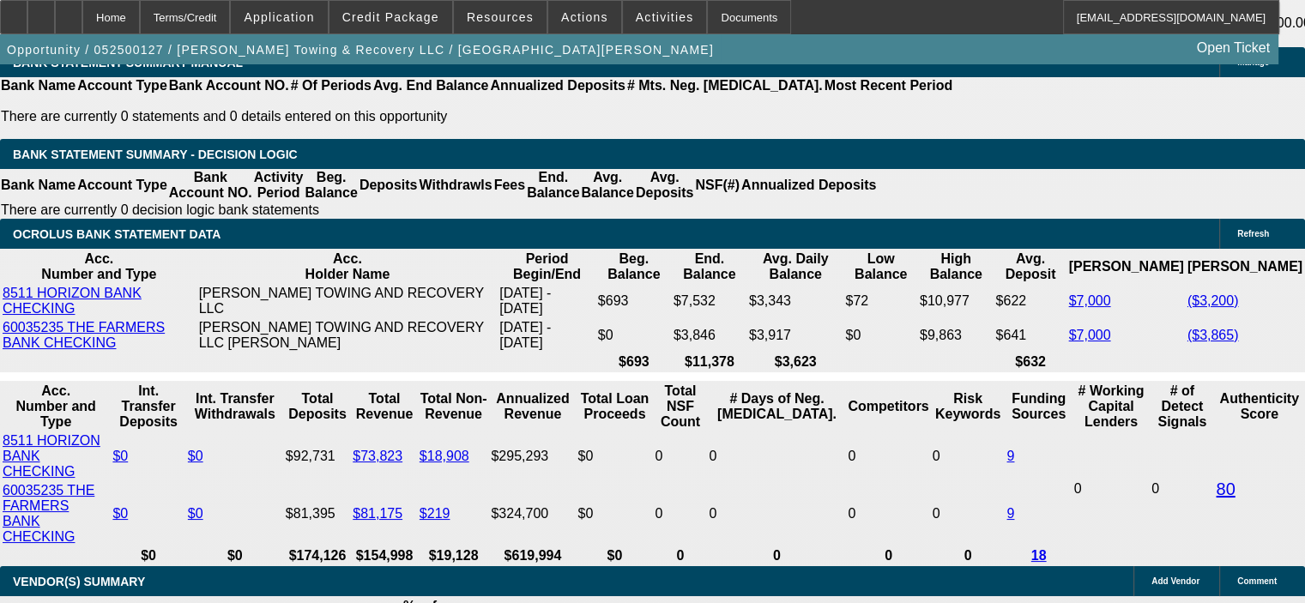
select select "6"
select select "0.15"
select select "2"
select select "0"
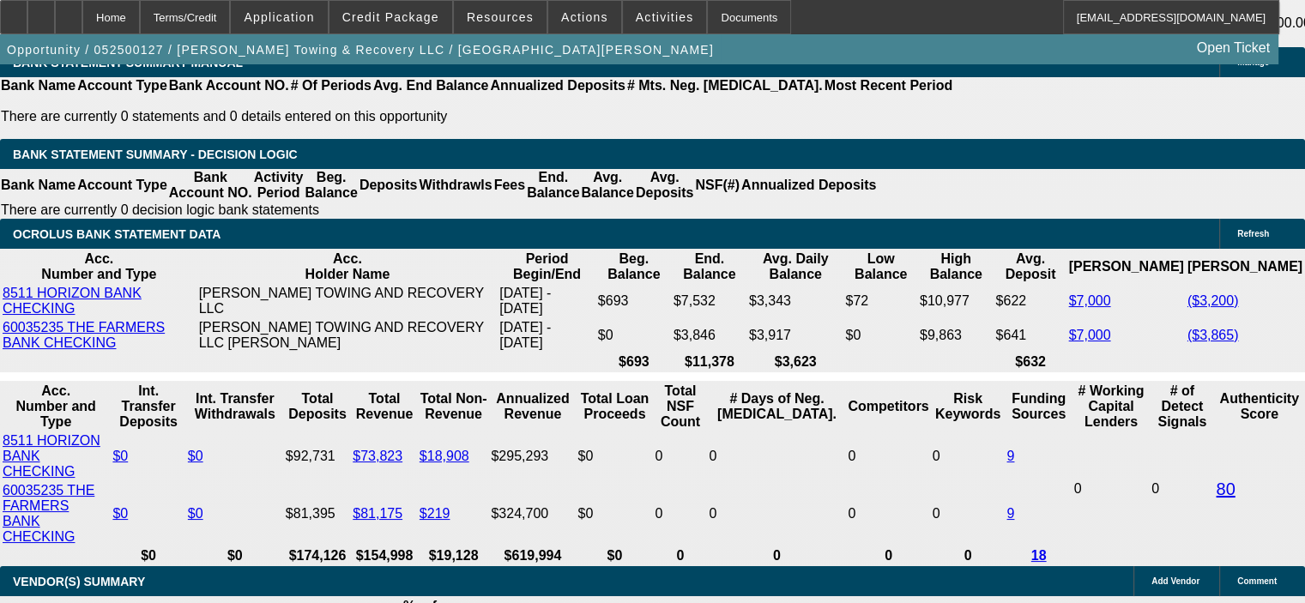
select select "6"
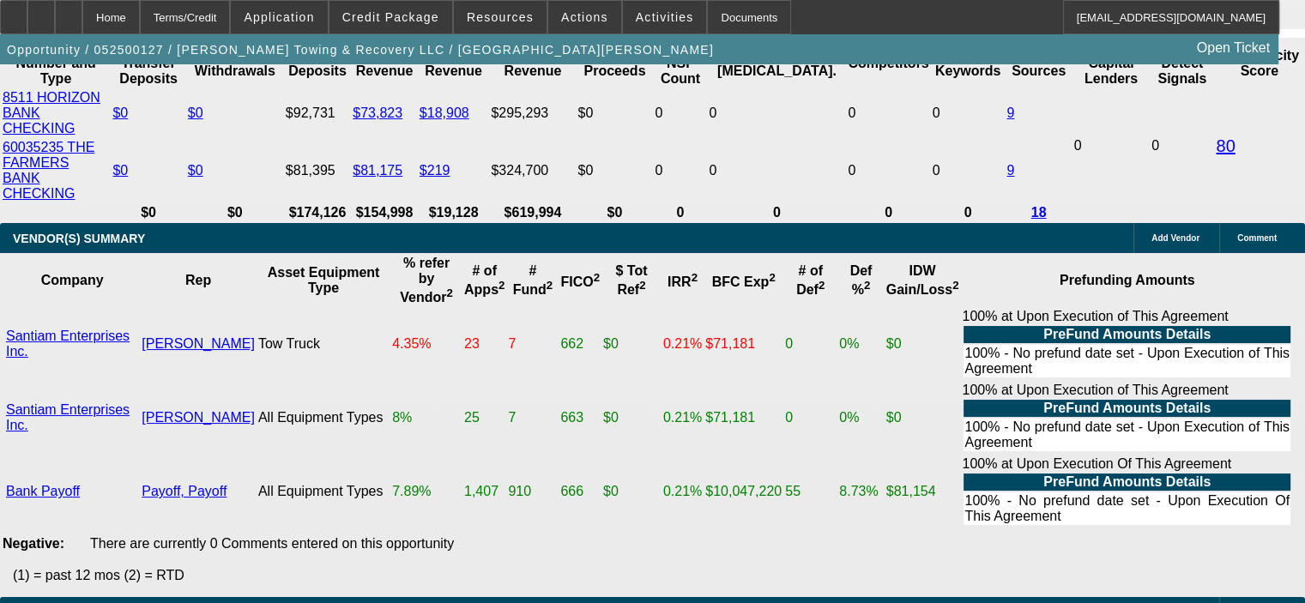
scroll to position [3622, 0]
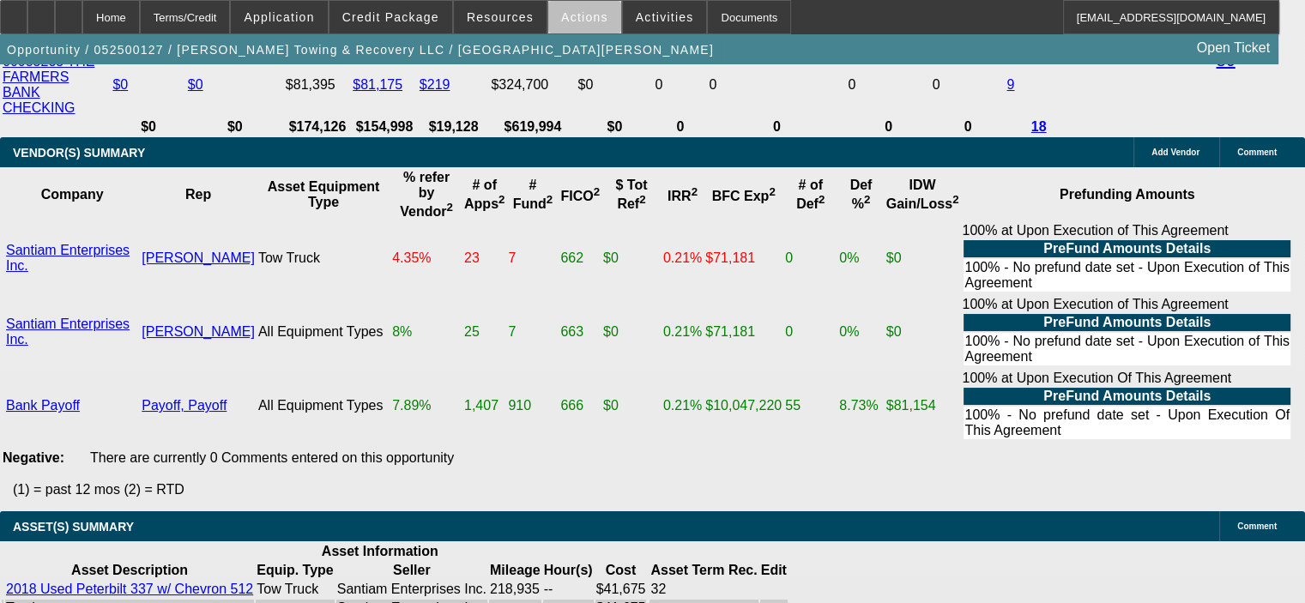
click at [574, 20] on span "Actions" at bounding box center [584, 17] width 47 height 14
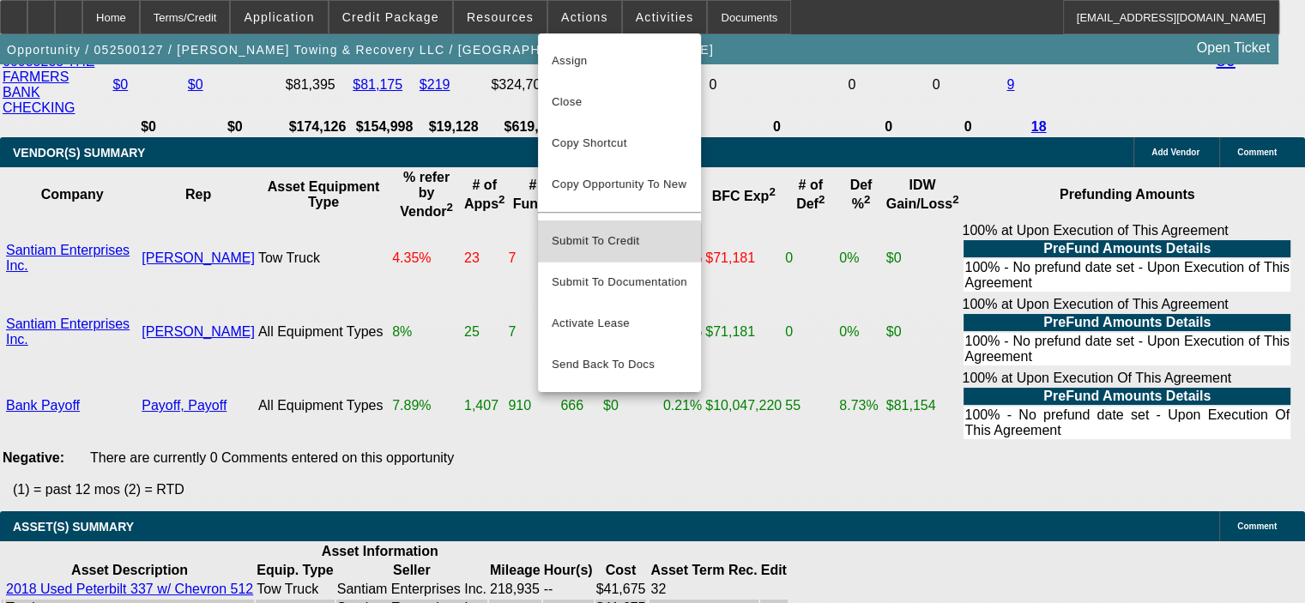
click at [591, 233] on span "Submit To Credit" at bounding box center [620, 241] width 136 height 21
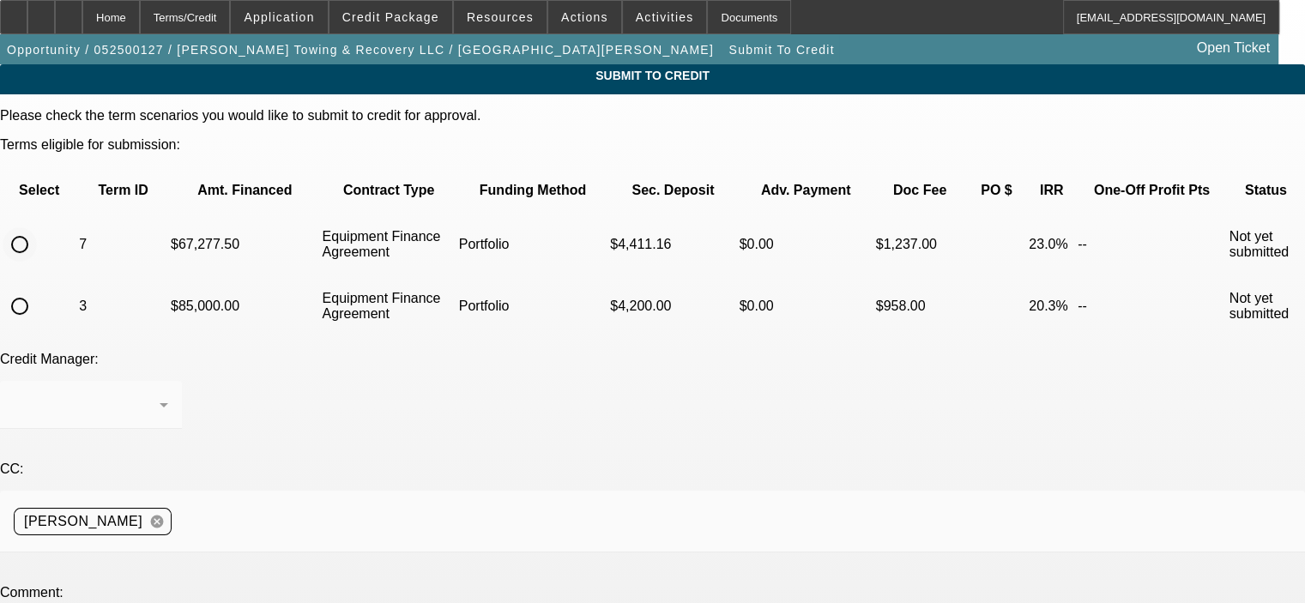
click at [37, 227] on input "radio" at bounding box center [20, 244] width 34 height 34
radio input "true"
click at [160, 395] on div at bounding box center [87, 405] width 146 height 21
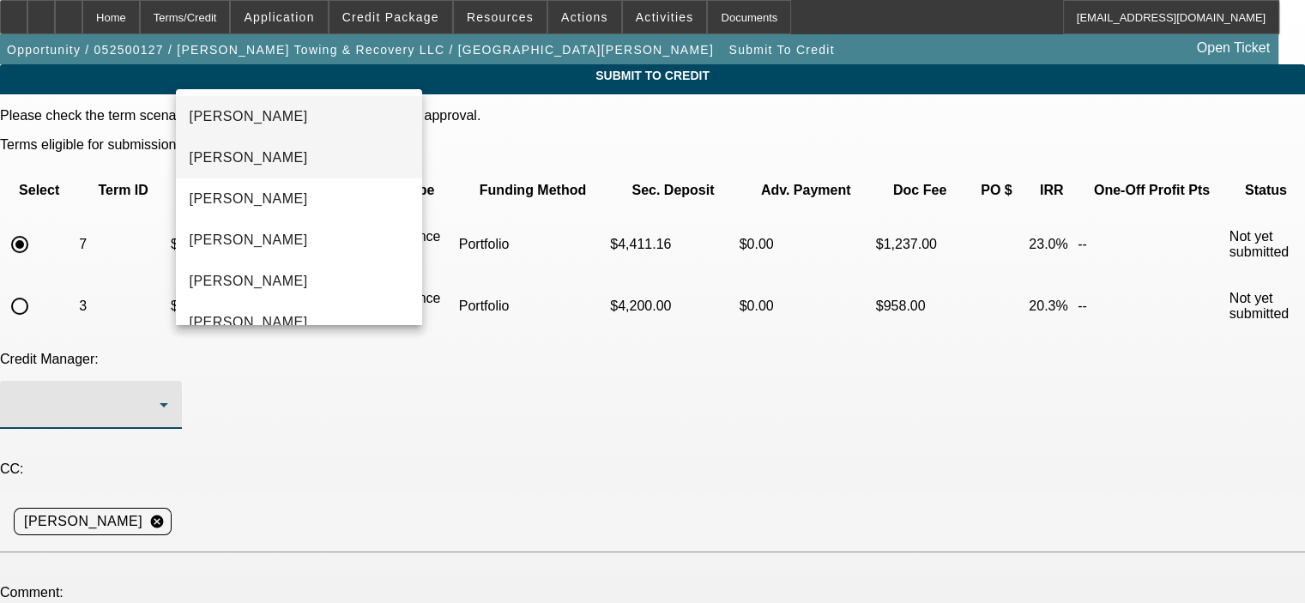
click at [338, 173] on mat-option "[PERSON_NAME]" at bounding box center [299, 157] width 246 height 41
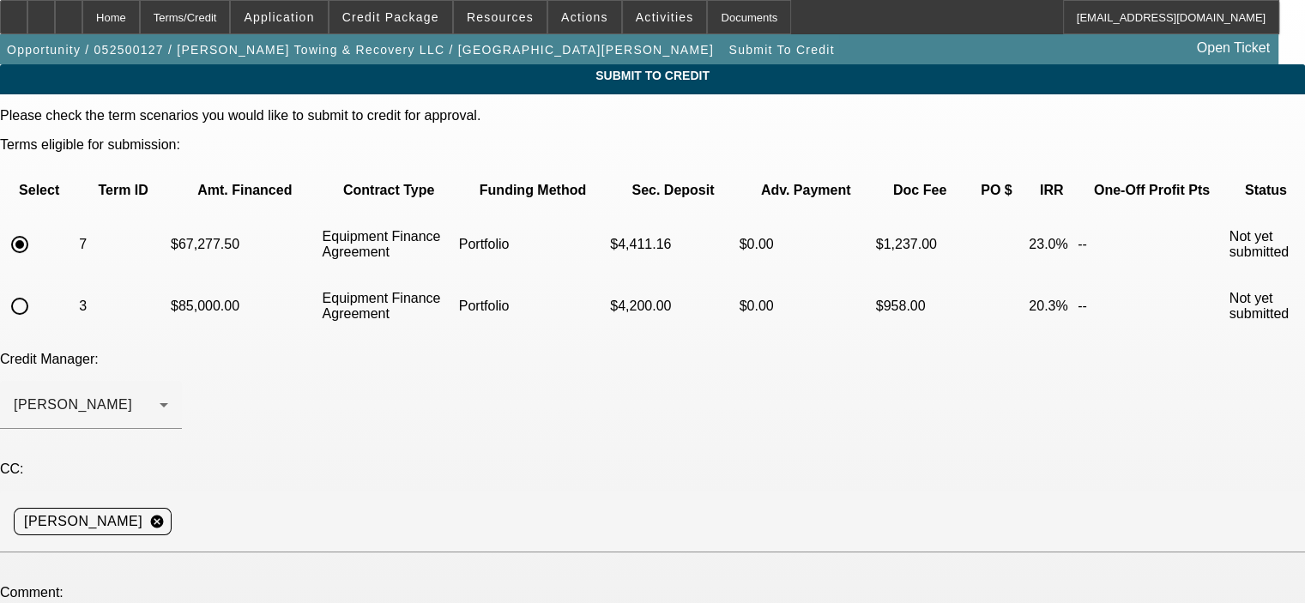
drag, startPoint x: 816, startPoint y: 522, endPoint x: 814, endPoint y: 600, distance: 78.1
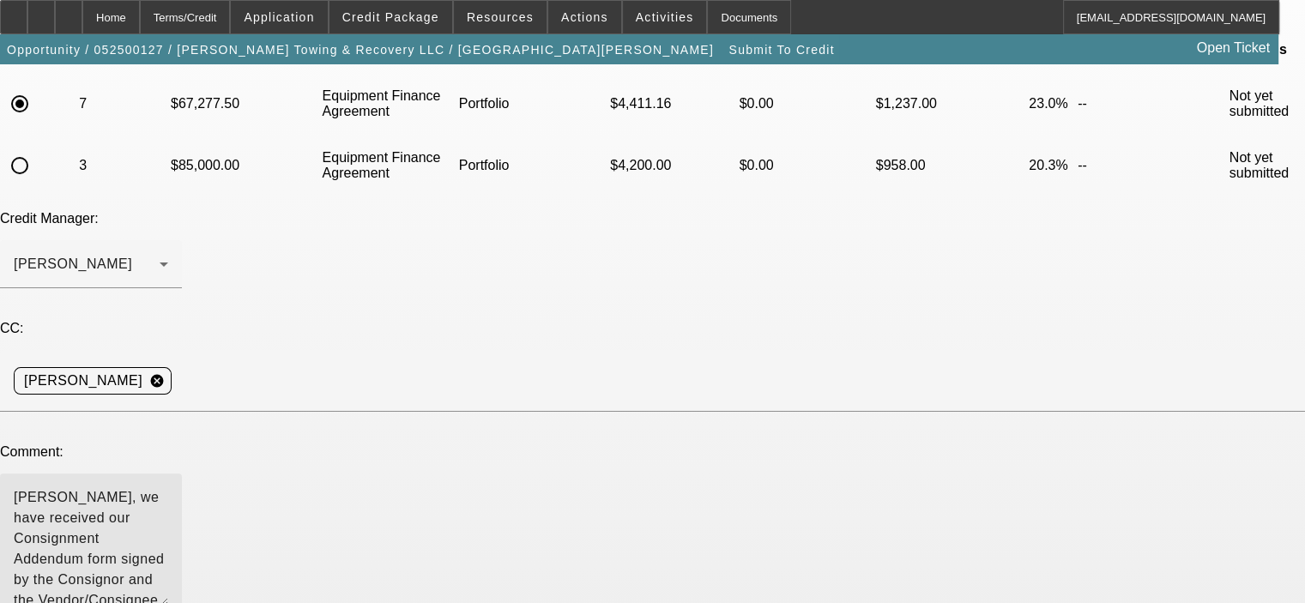
scroll to position [172, 0]
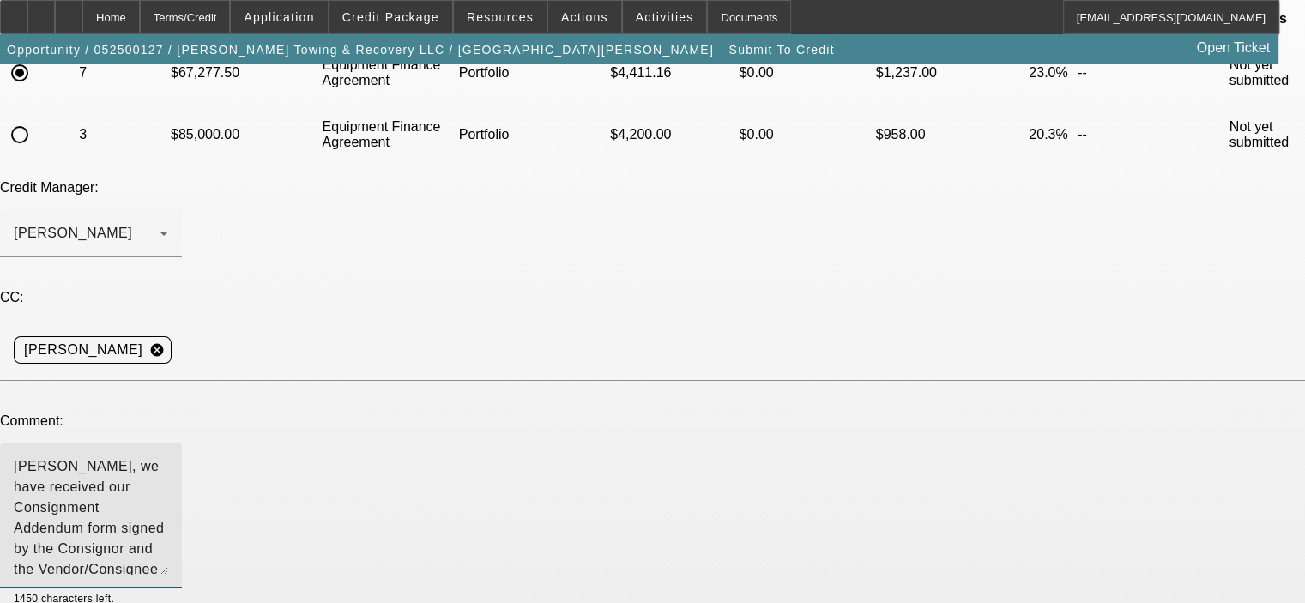
click at [168, 457] on textarea "[PERSON_NAME], we have received our Consignment Addendum form signed by the Con…" at bounding box center [91, 516] width 154 height 118
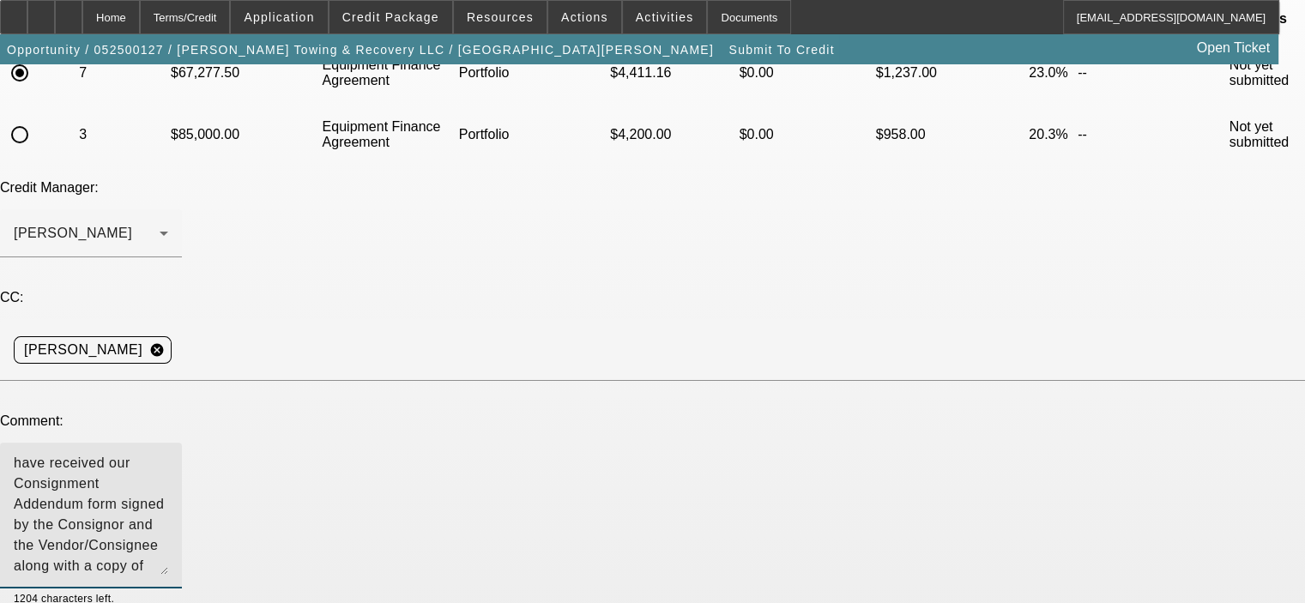
scroll to position [25, 0]
type textarea "[PERSON_NAME], we have received our Consignment Addendum form signed by the Con…"
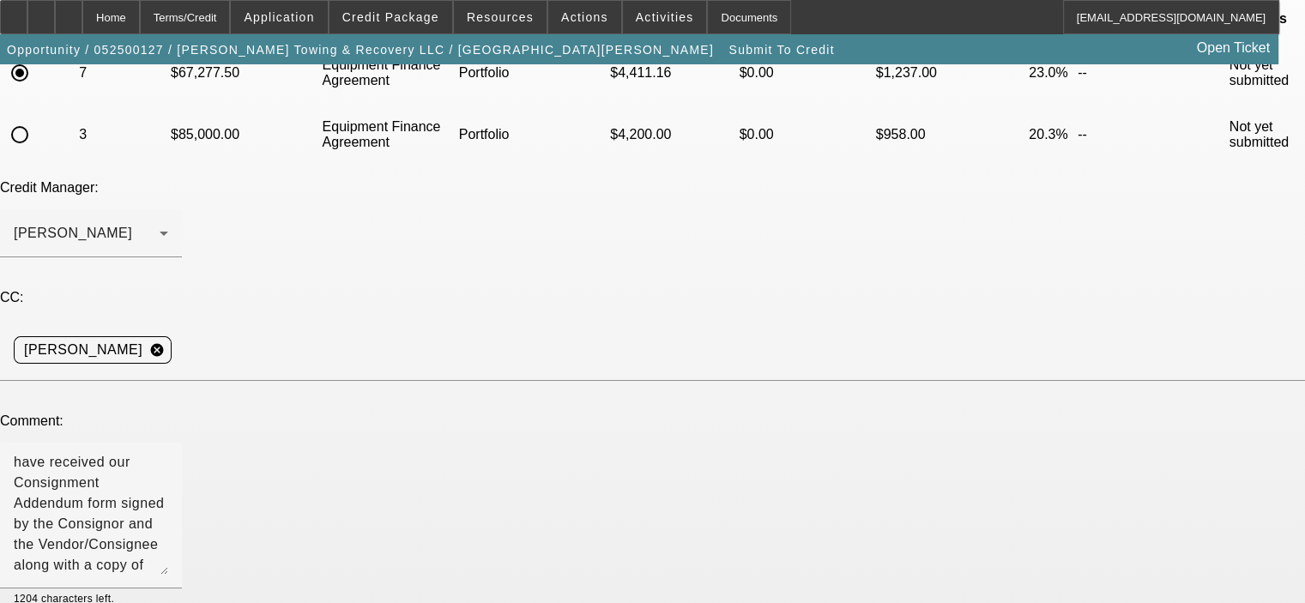
click at [168, 589] on div at bounding box center [141, 598] width 54 height 19
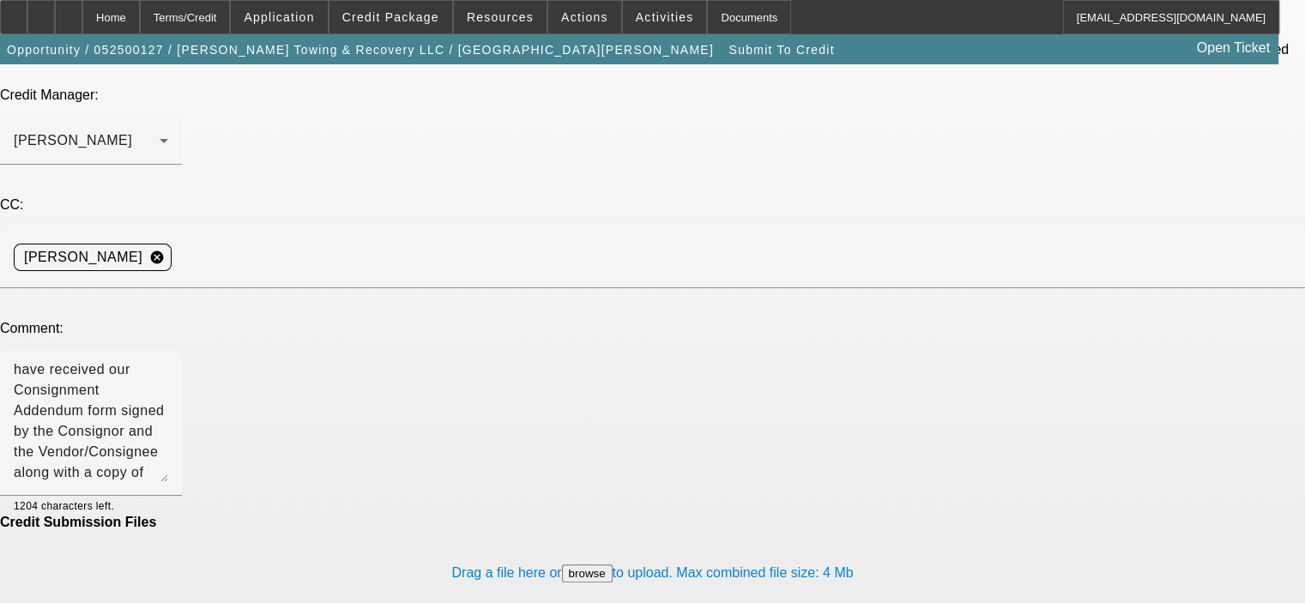
scroll to position [268, 0]
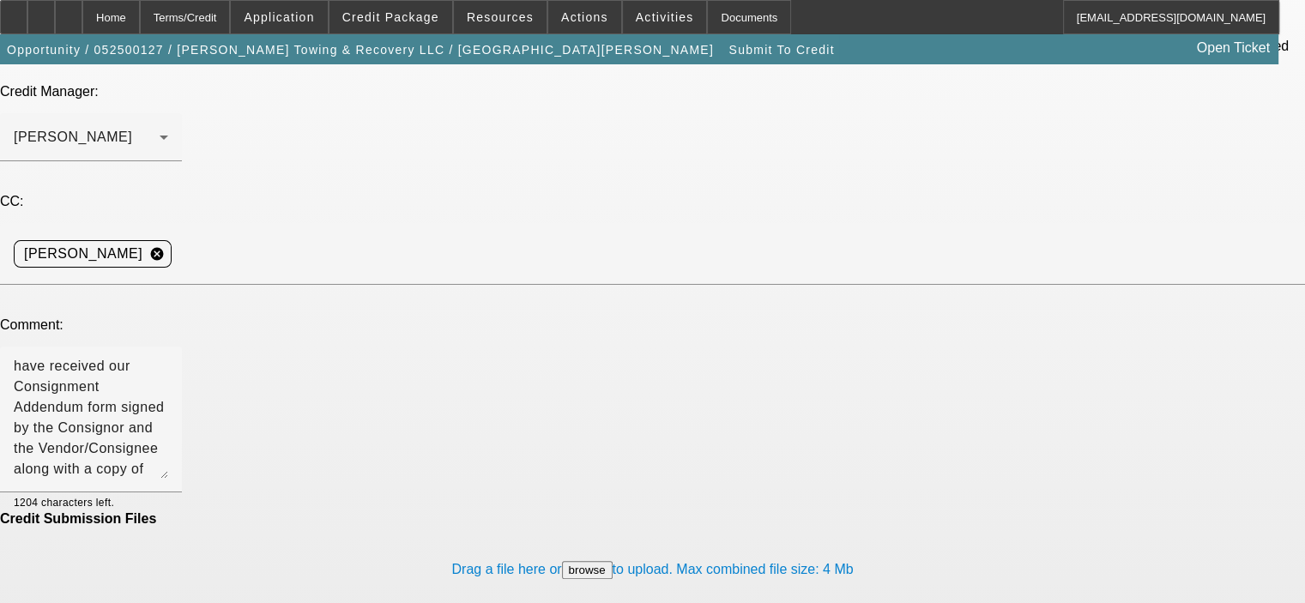
click at [979, 514] on div "Submit To Credit Please check the term scenarios you would like to submit to cr…" at bounding box center [652, 590] width 1305 height 1586
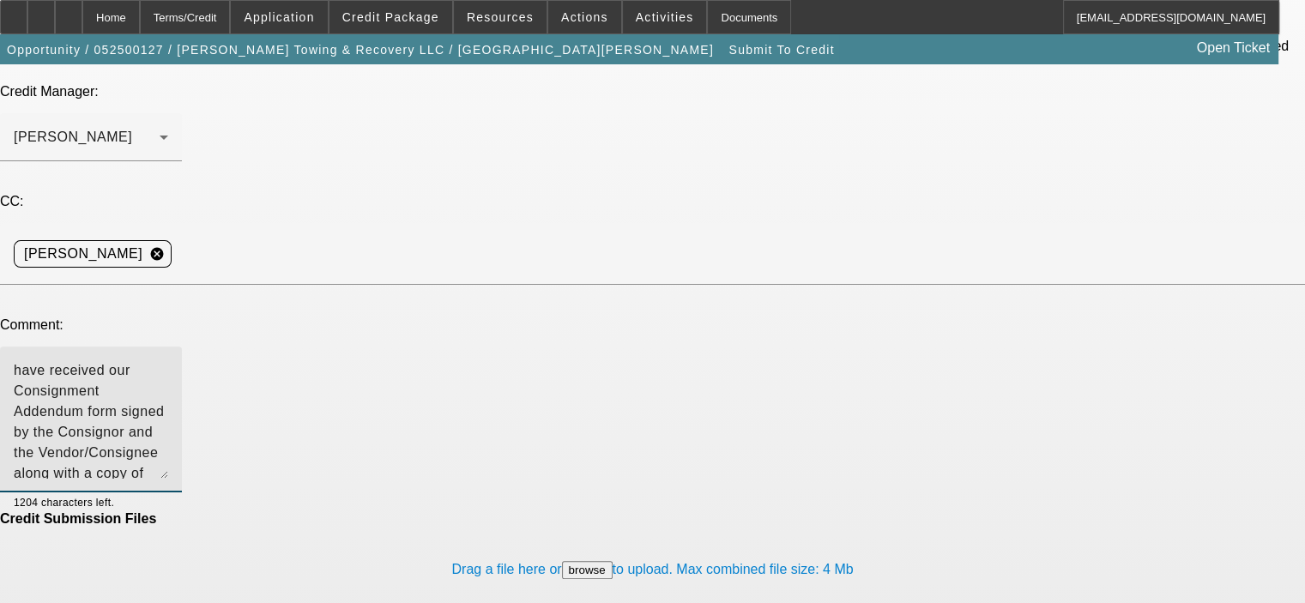
scroll to position [25, 0]
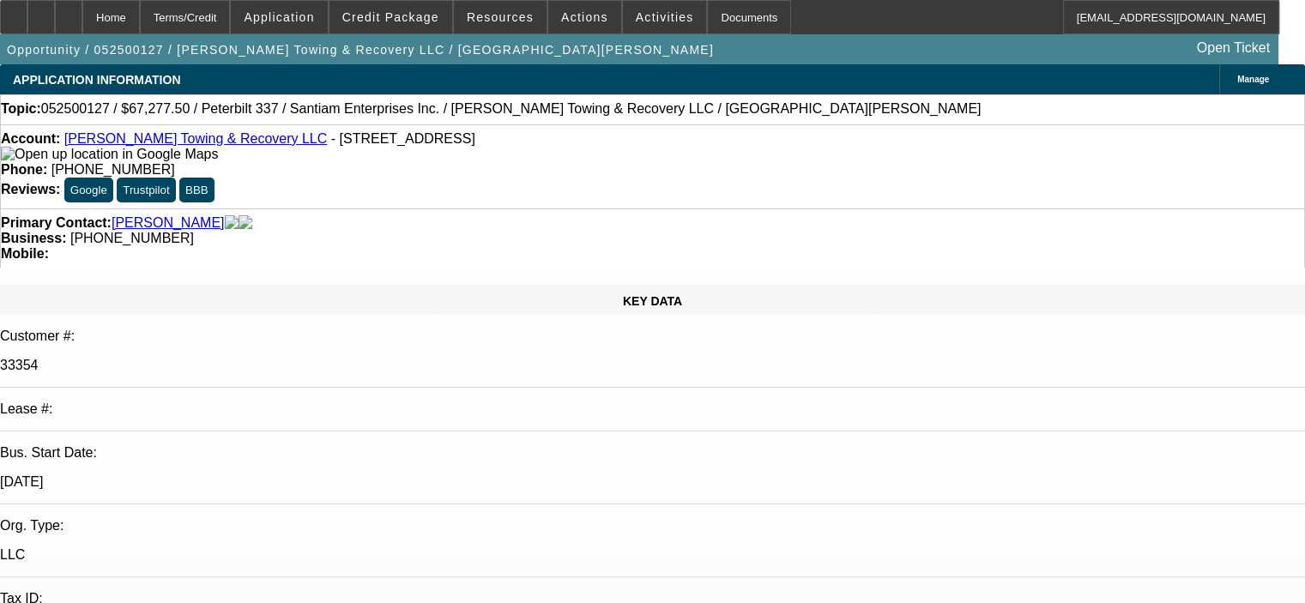
select select "0.15"
select select "2"
select select "0"
select select "6"
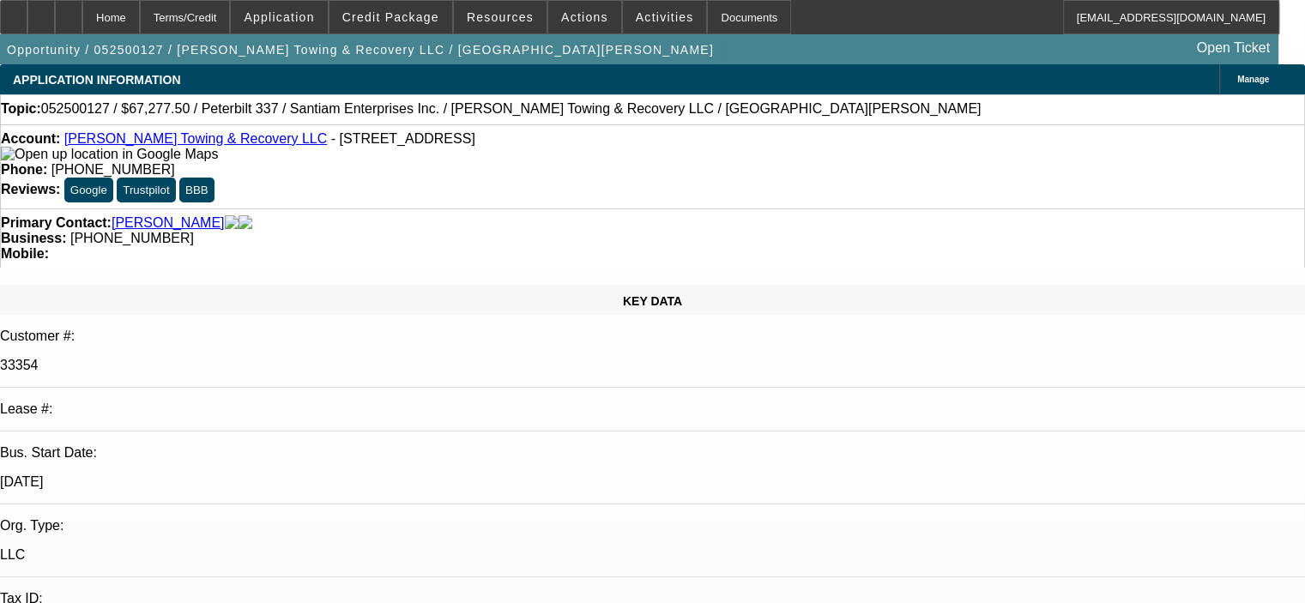
select select "0.15"
select select "2"
select select "0"
select select "6"
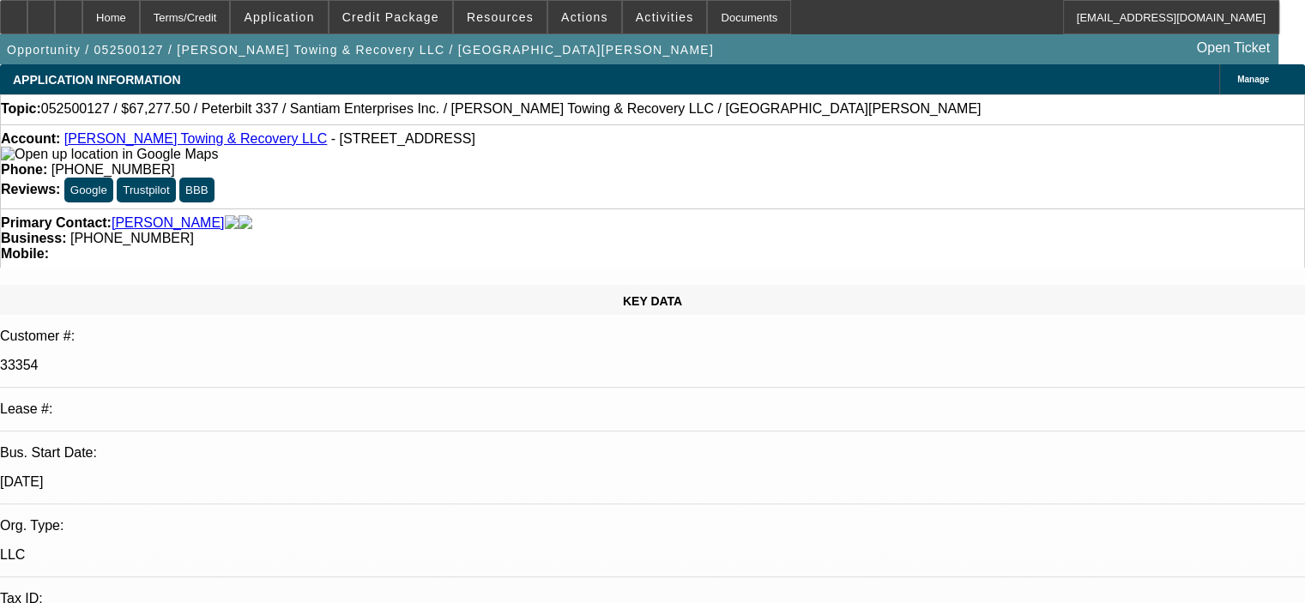
select select "0.15"
select select "2"
select select "0"
select select "6"
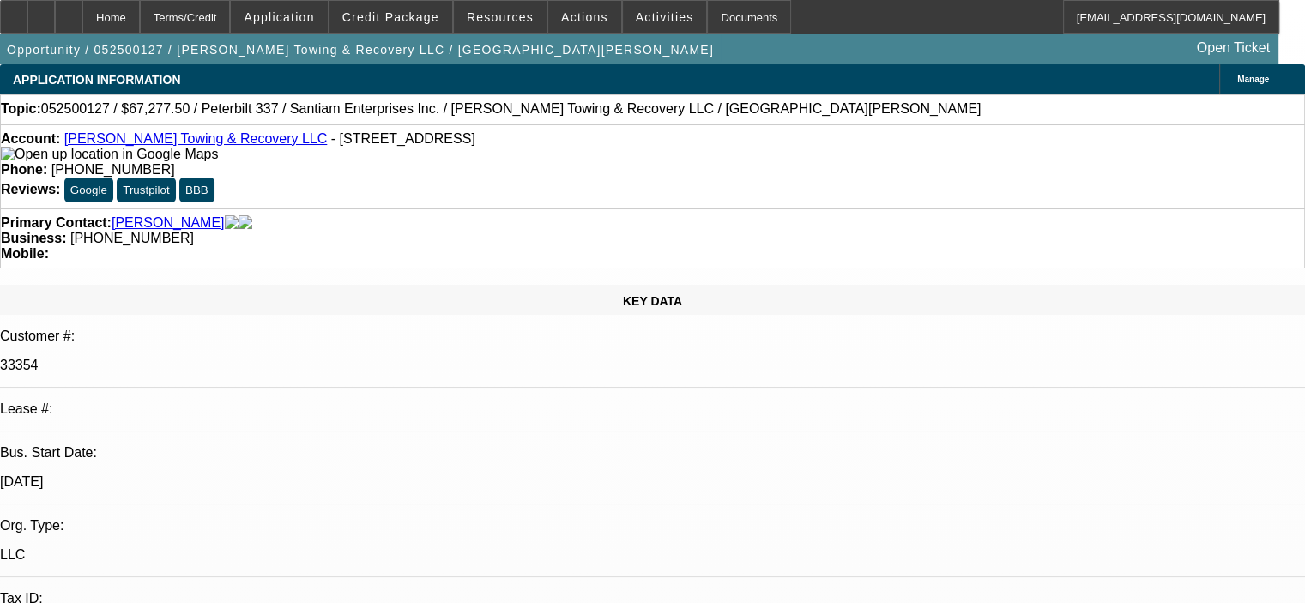
select select "0.15"
select select "2"
select select "0"
select select "6"
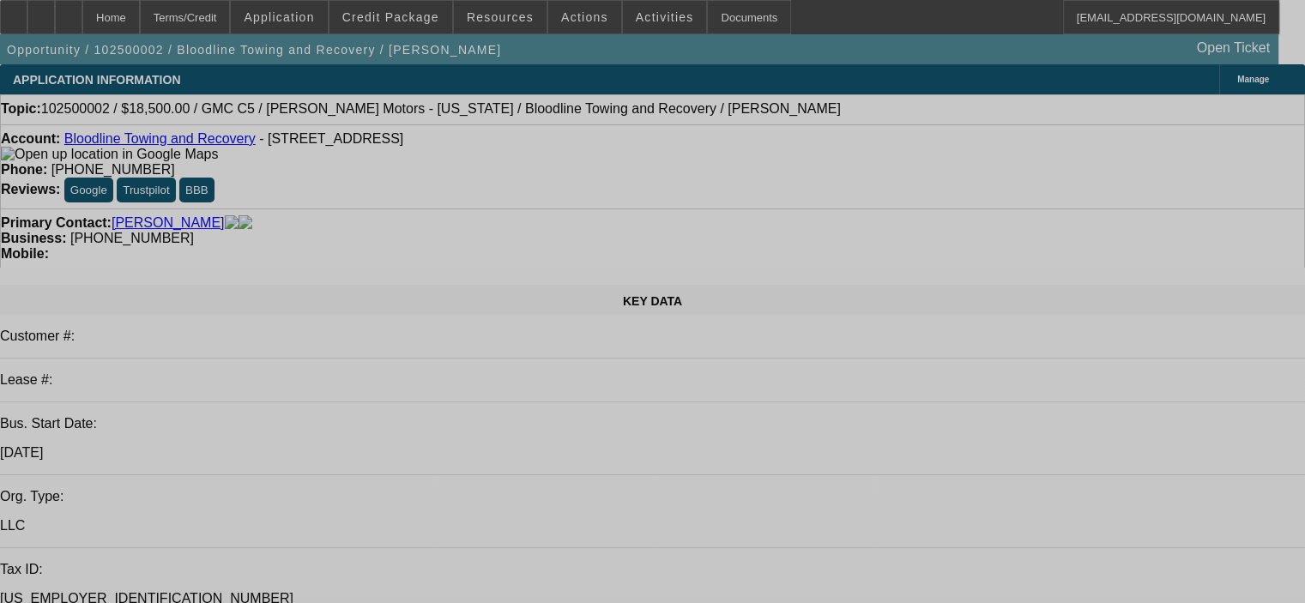
select select "0"
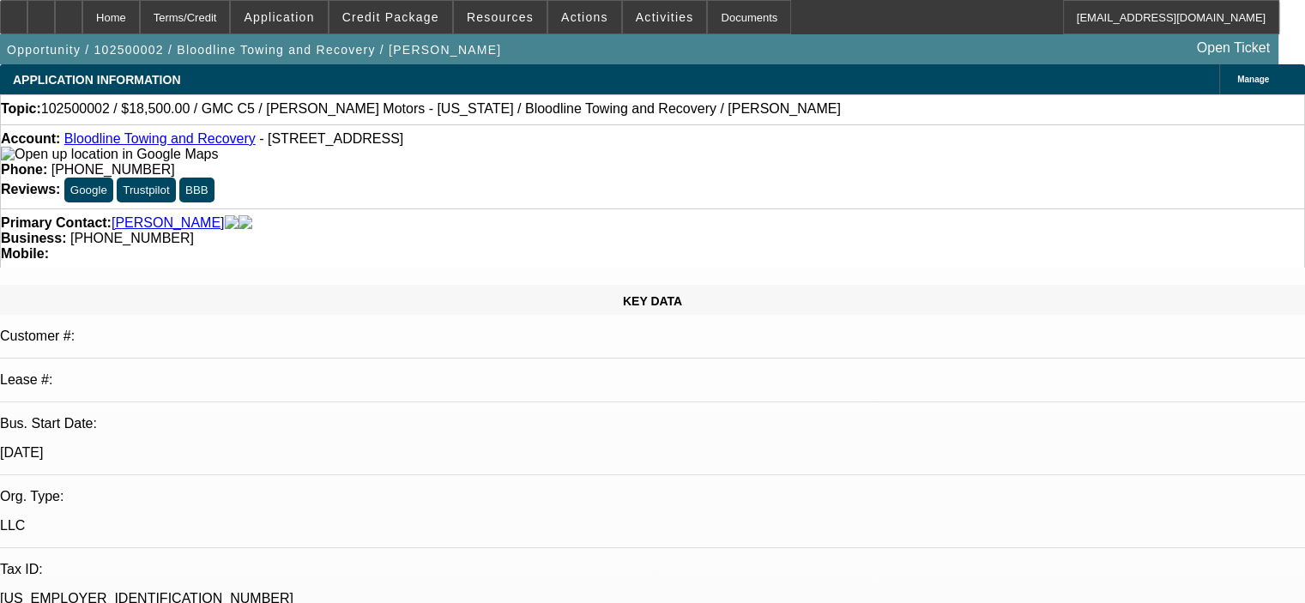
select select "2"
select select "0.1"
select select "4"
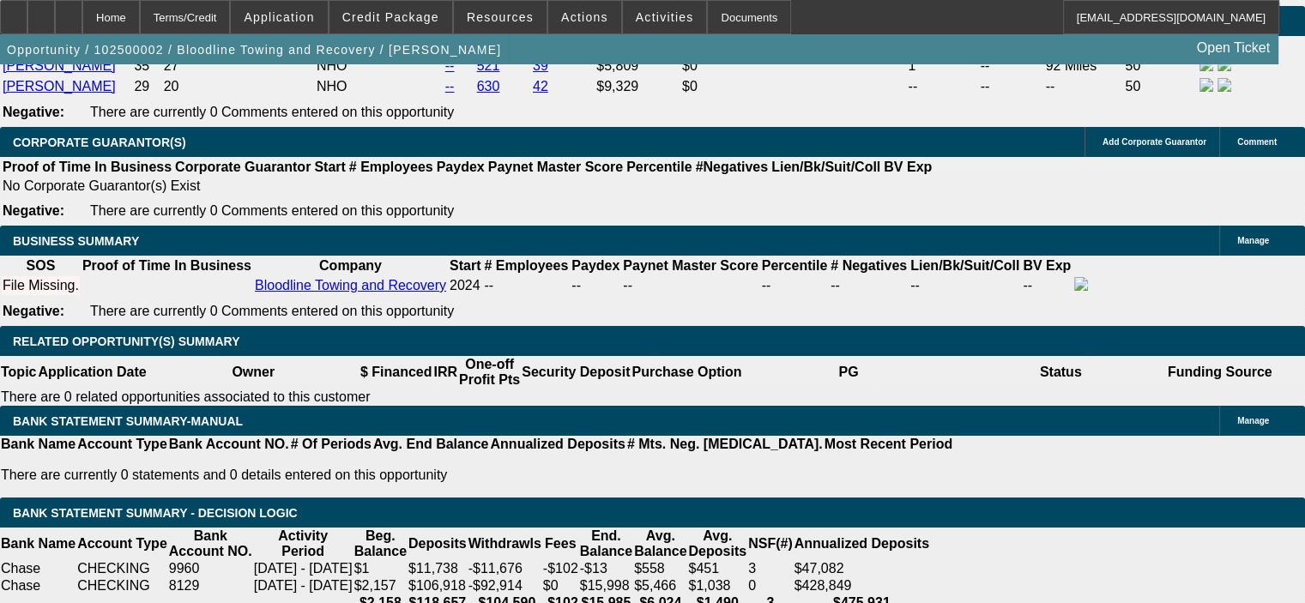
scroll to position [2832, 0]
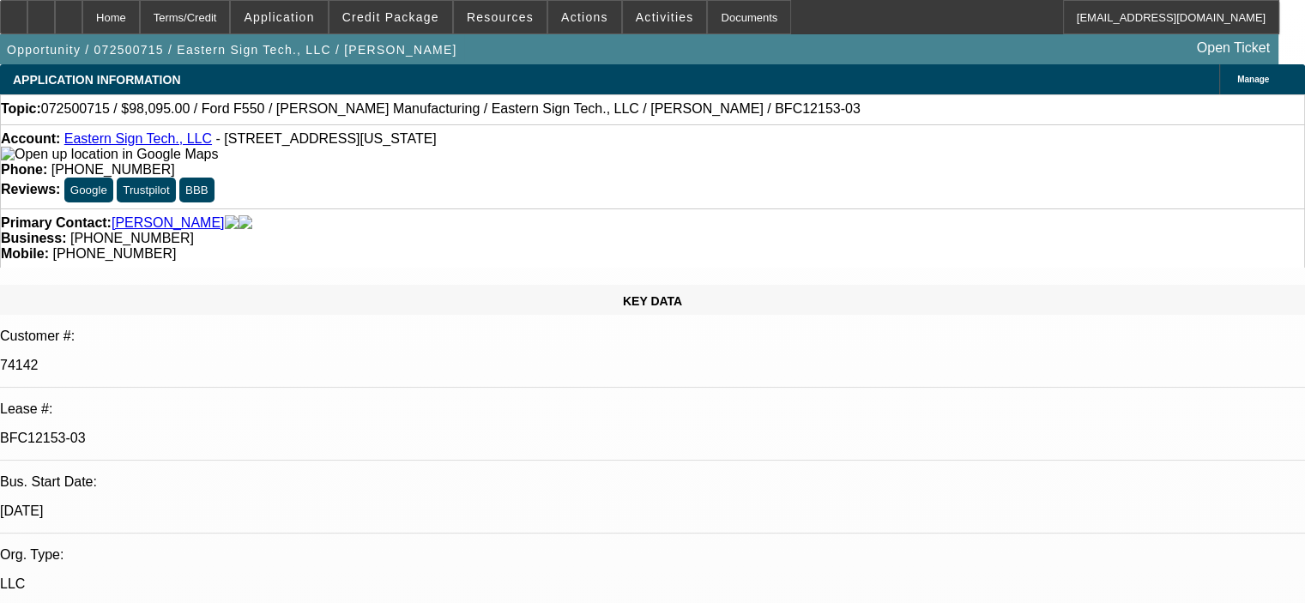
select select "0"
select select "6"
select select "0"
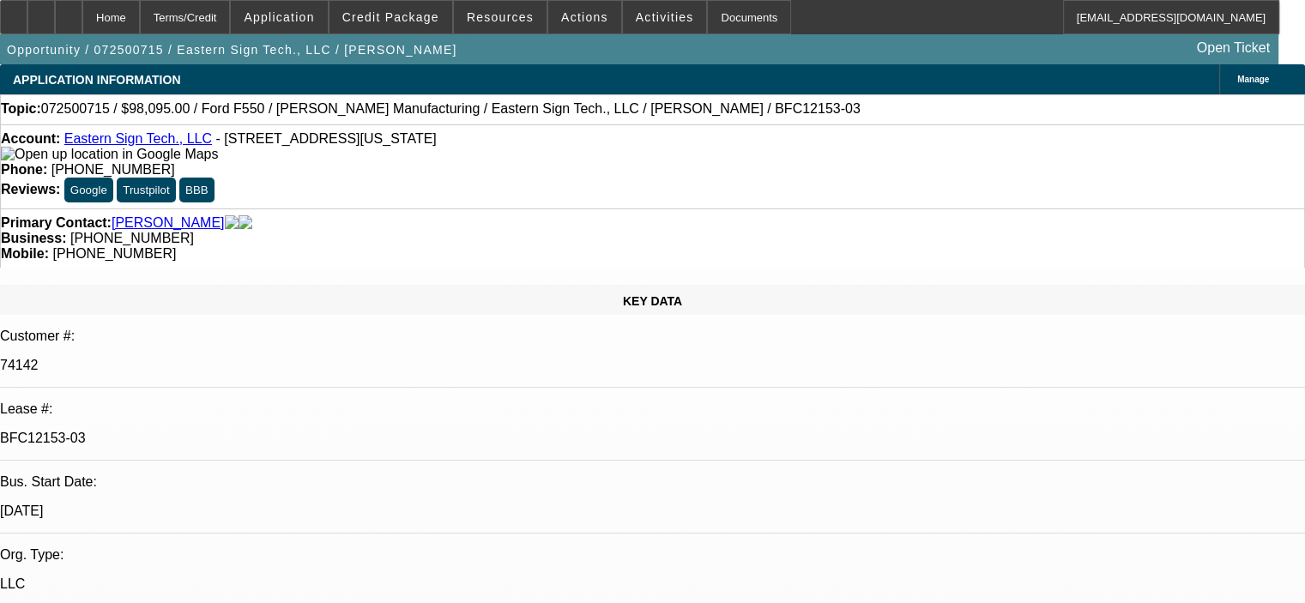
select select "0"
select select "6"
click at [496, 16] on span "Resources" at bounding box center [500, 17] width 67 height 14
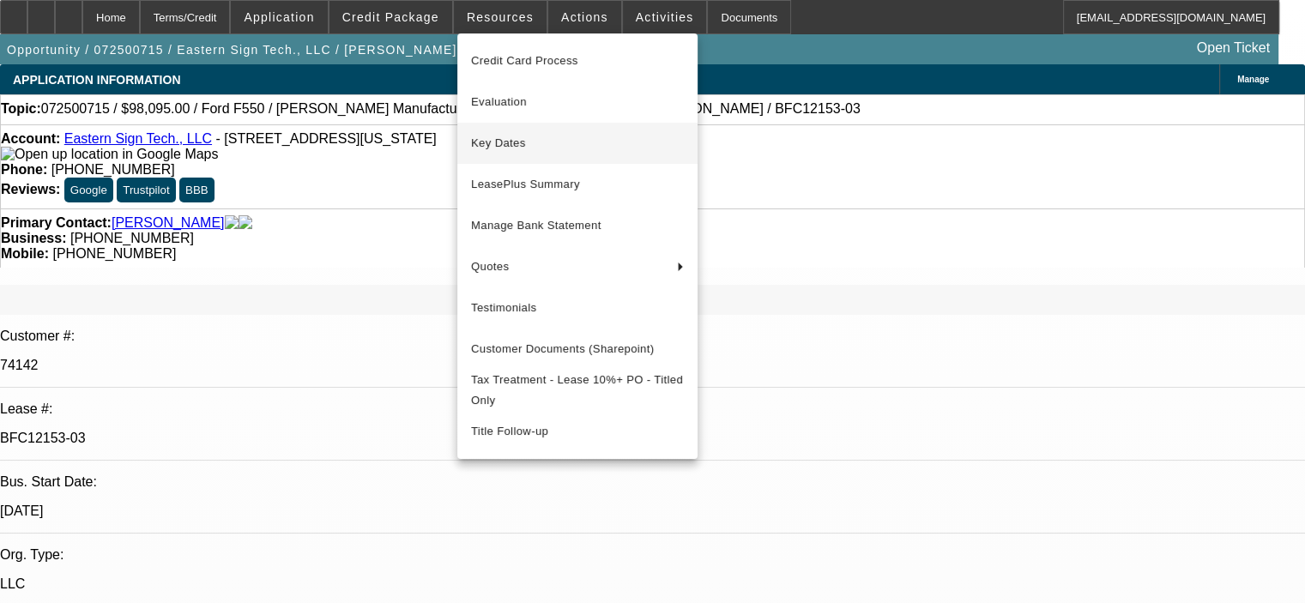
click at [536, 137] on span "Key Dates" at bounding box center [577, 143] width 213 height 21
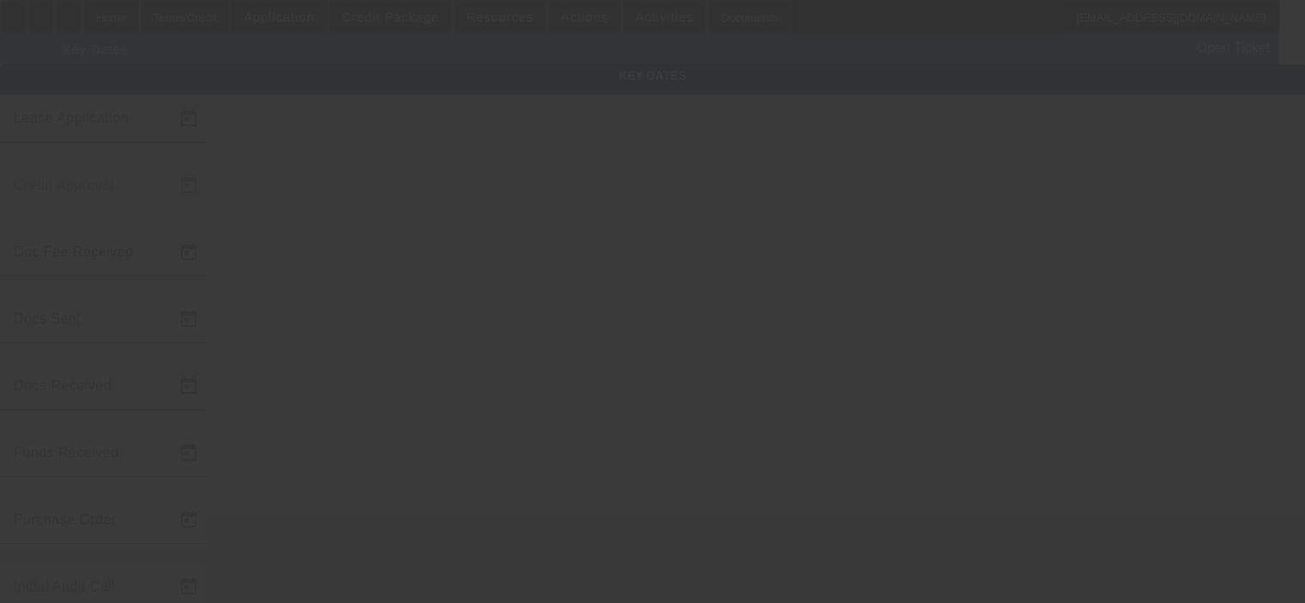
type input "7/30/2025"
type input "7/31/2025"
type input "8/21/2025"
type input "8/6/2025"
type input "8/21/2025"
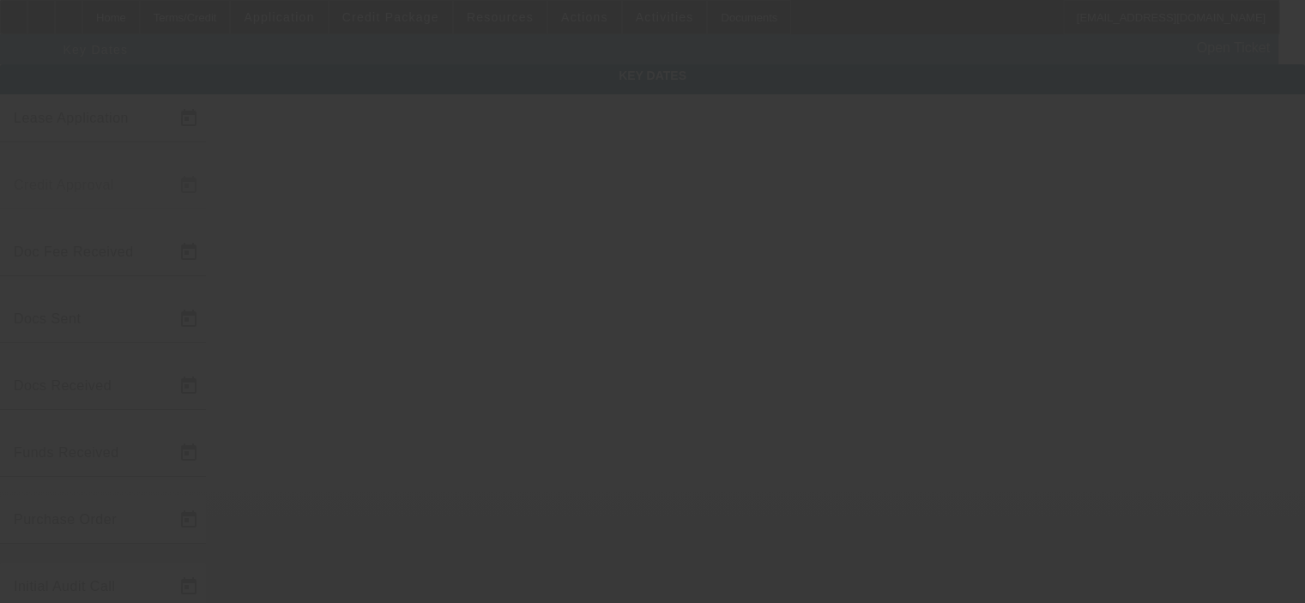
type input "8/21/2025"
type input "9/1/2025"
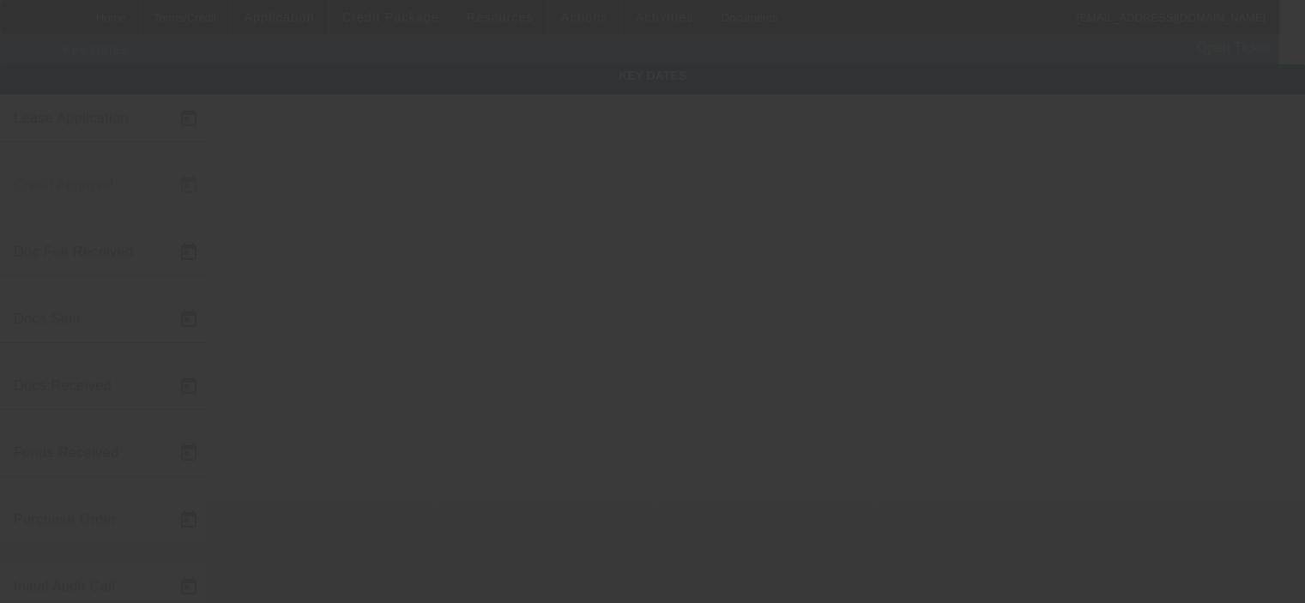
type input "8/26/2025"
type input "10/1/2025"
type input "8/26/2025"
type input "8/27/2025"
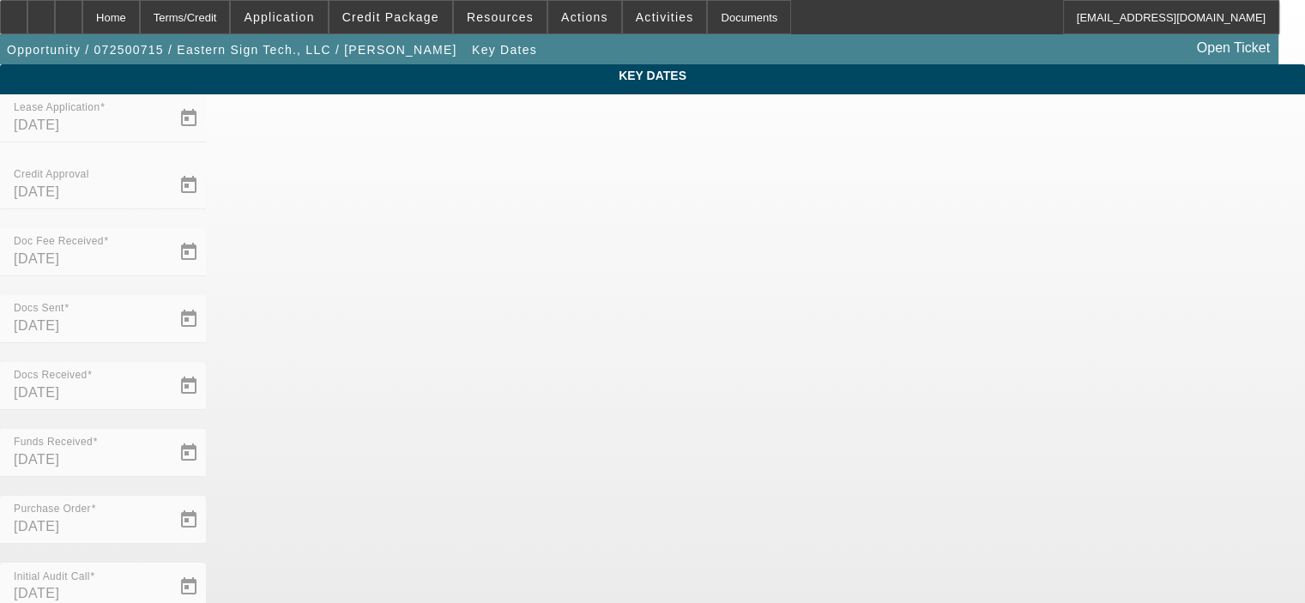
scroll to position [49, 0]
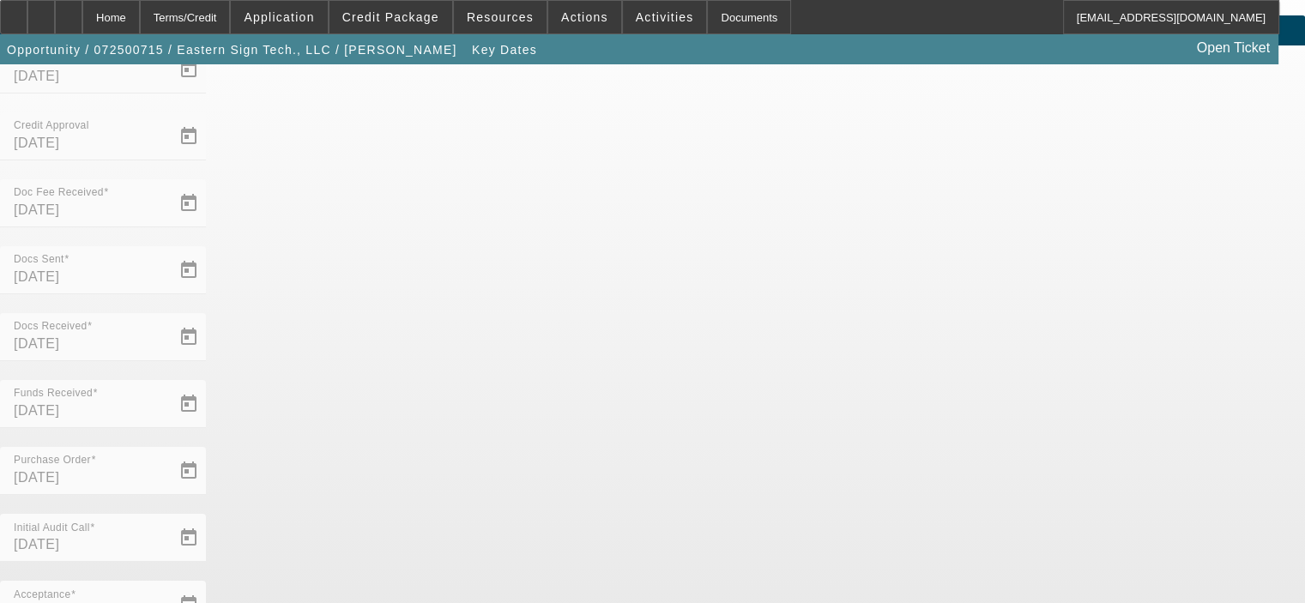
click at [1001, 308] on div "Key Dates Lease Application 7/30/2025 Credit Approval 7/31/2025 Doc Fee Receive…" at bounding box center [652, 516] width 1305 height 1003
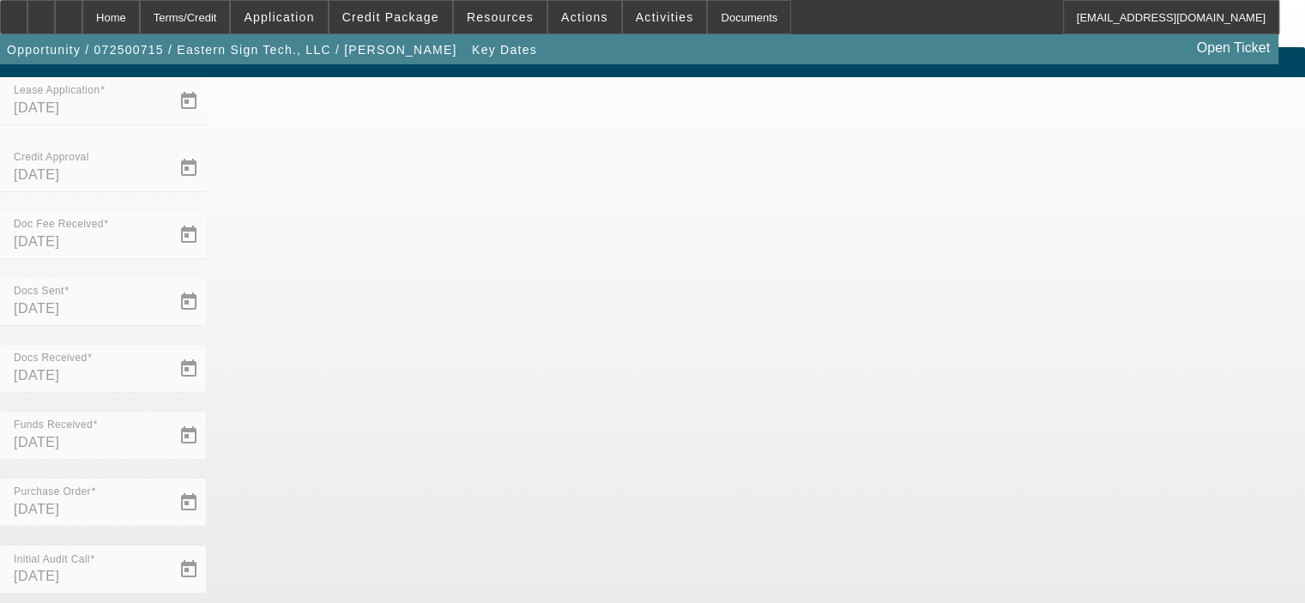
scroll to position [0, 0]
